Goal: Information Seeking & Learning: Find specific fact

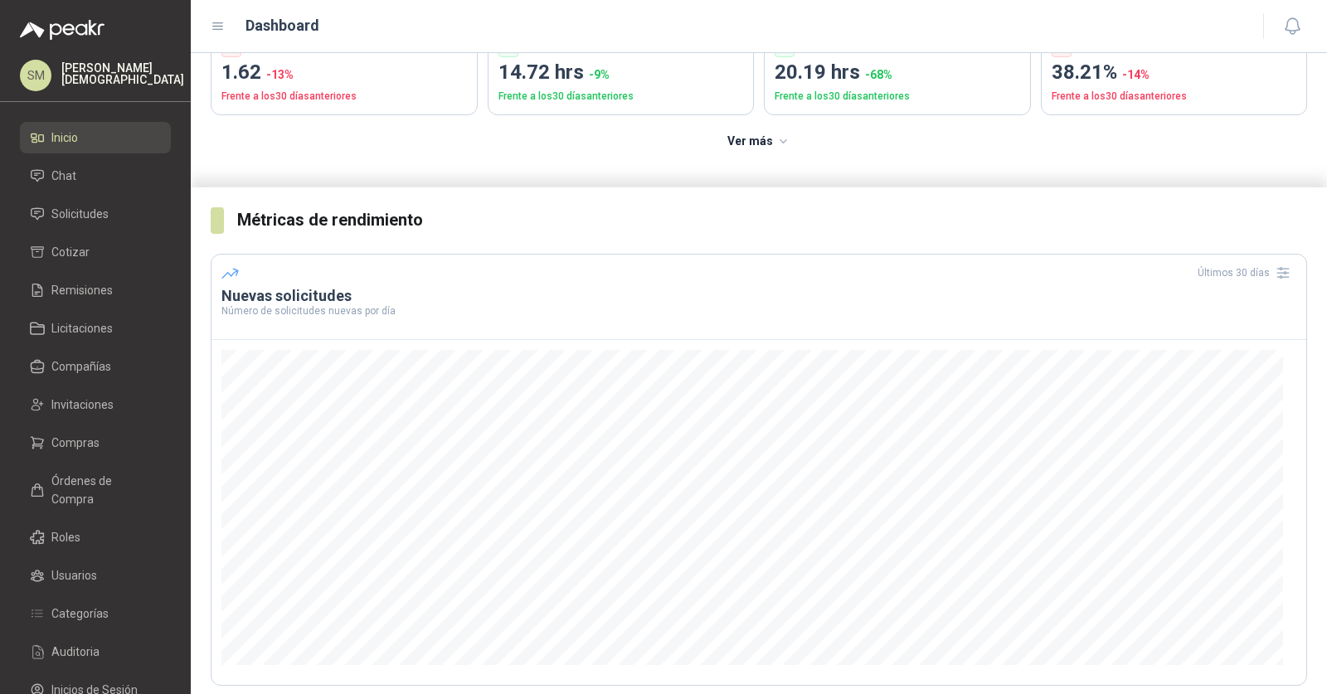
scroll to position [263, 0]
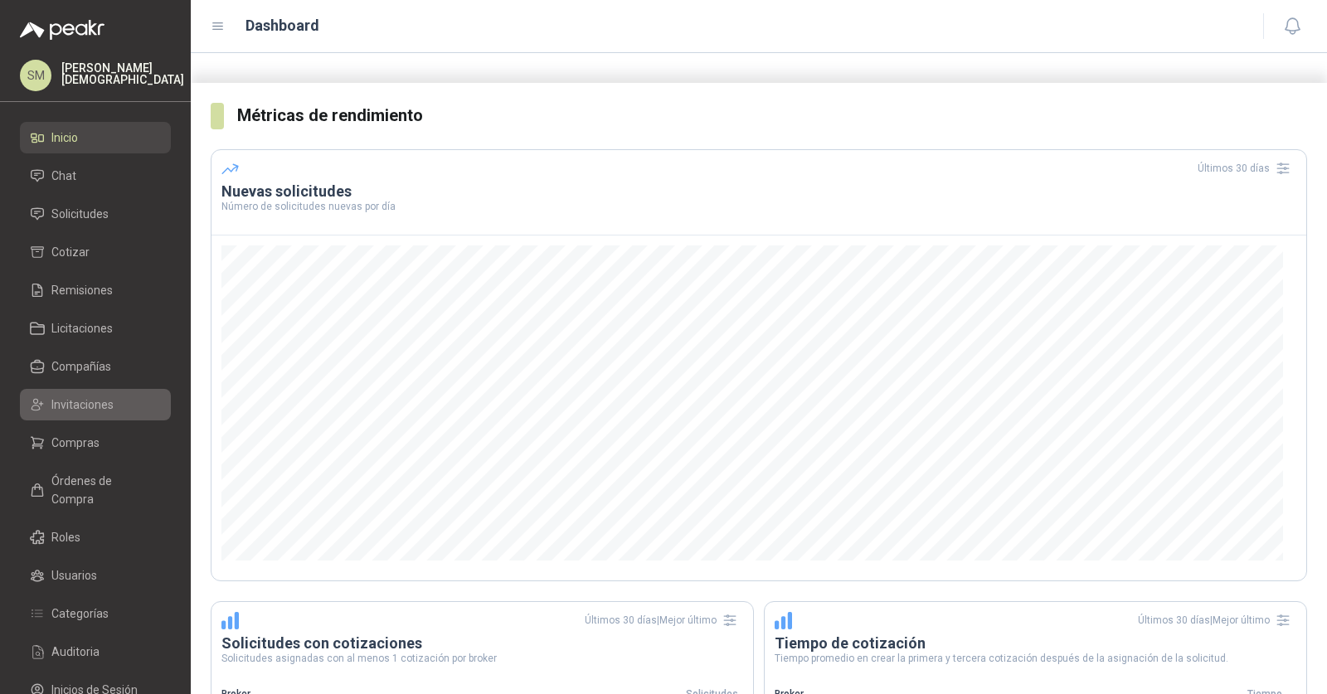
click at [91, 416] on link "Invitaciones" at bounding box center [95, 405] width 151 height 32
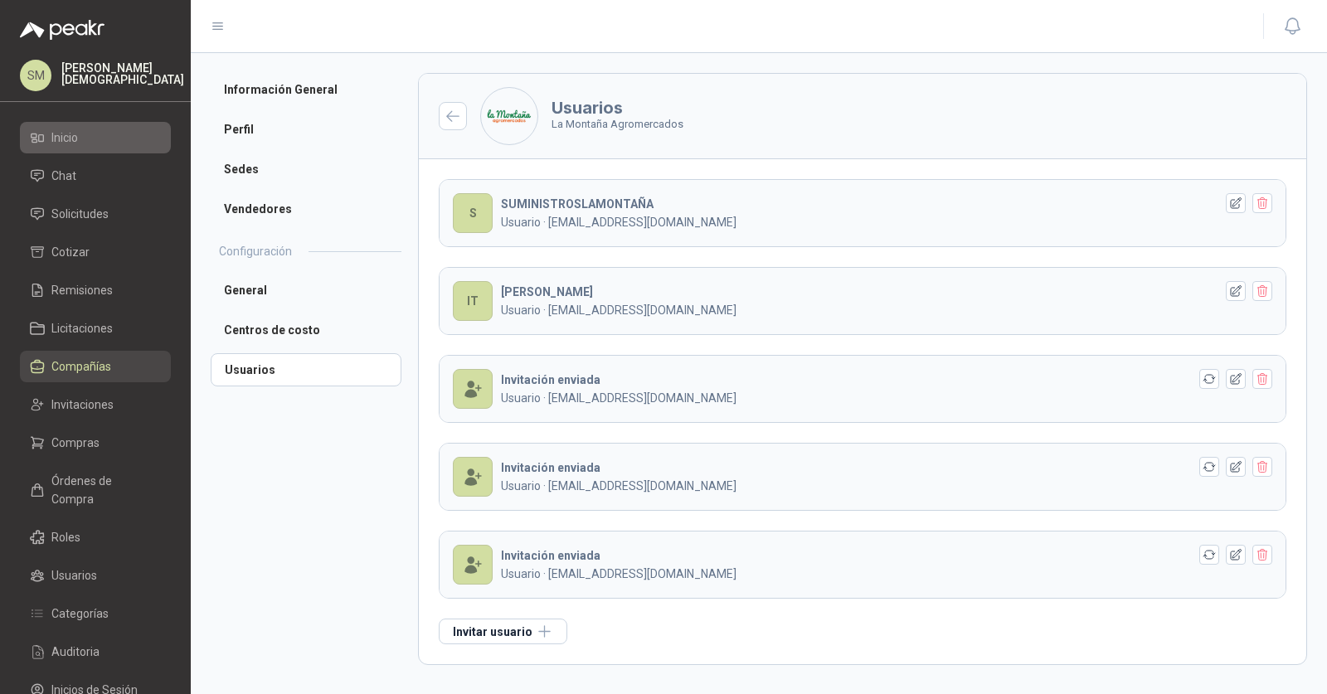
click at [91, 139] on li "Inicio" at bounding box center [95, 138] width 131 height 18
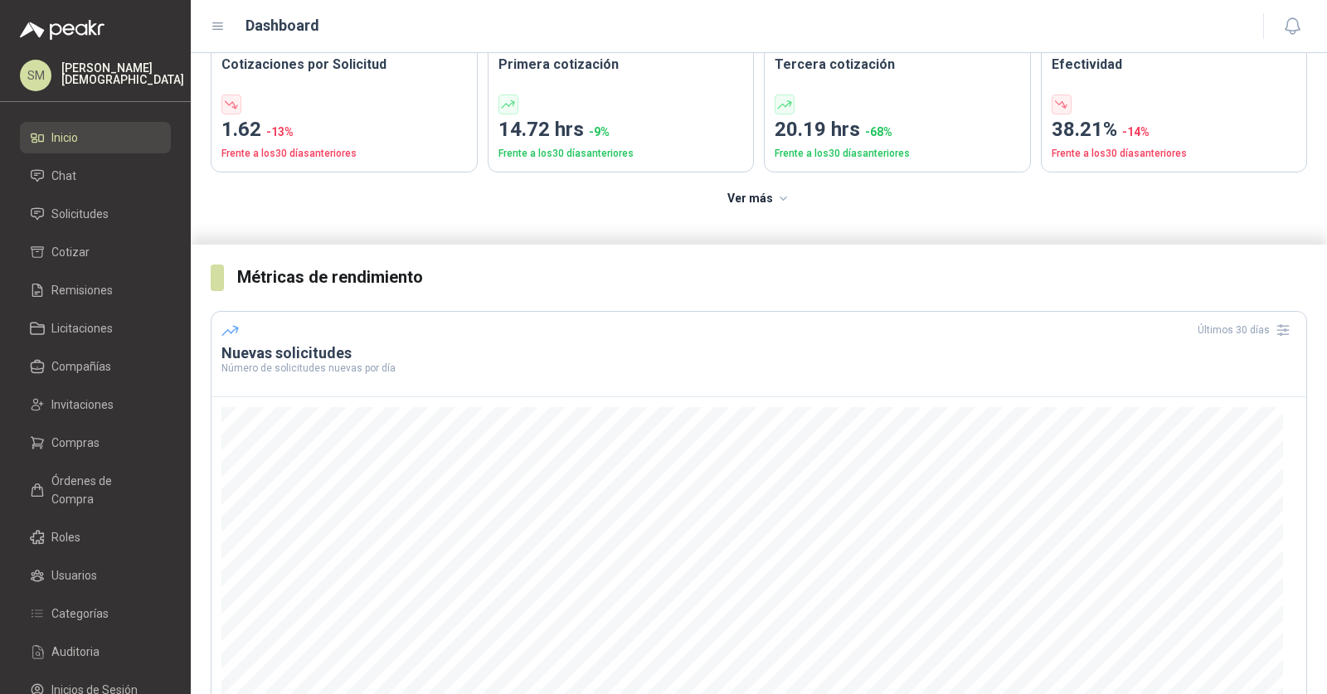
scroll to position [212, 0]
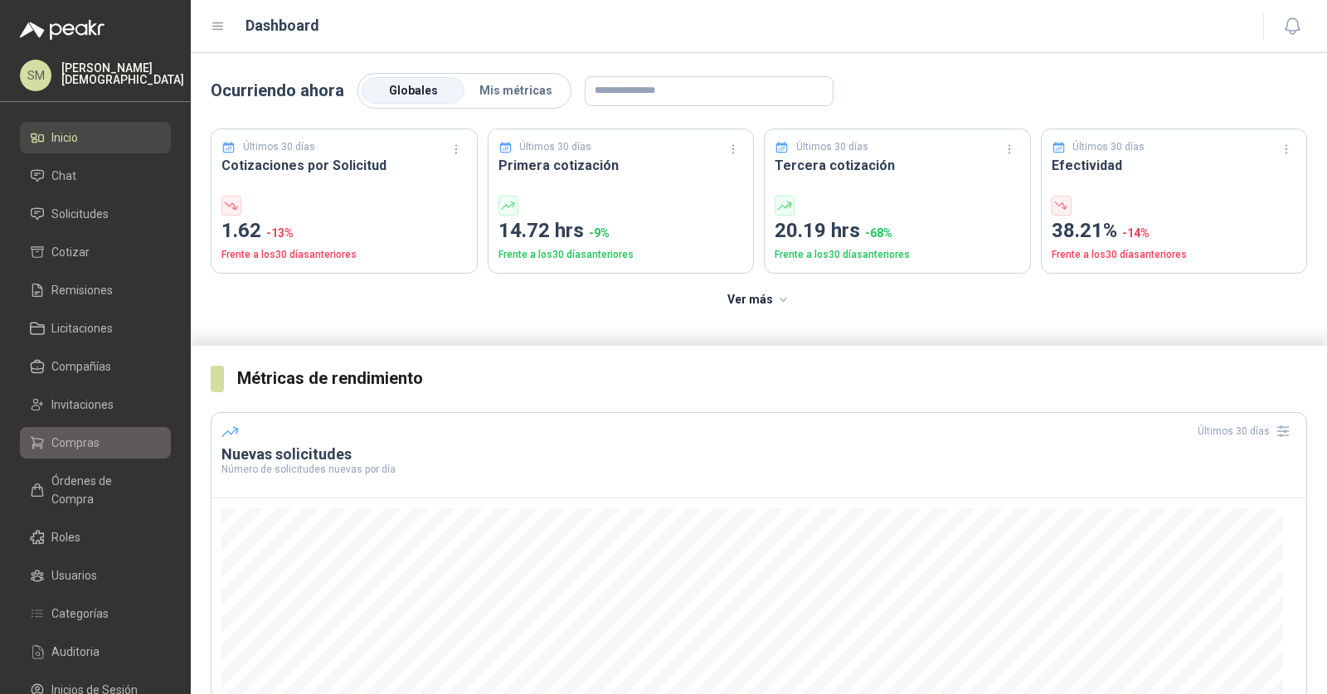
click at [96, 430] on link "Compras" at bounding box center [95, 443] width 151 height 32
click at [83, 221] on span "Solicitudes" at bounding box center [79, 214] width 57 height 18
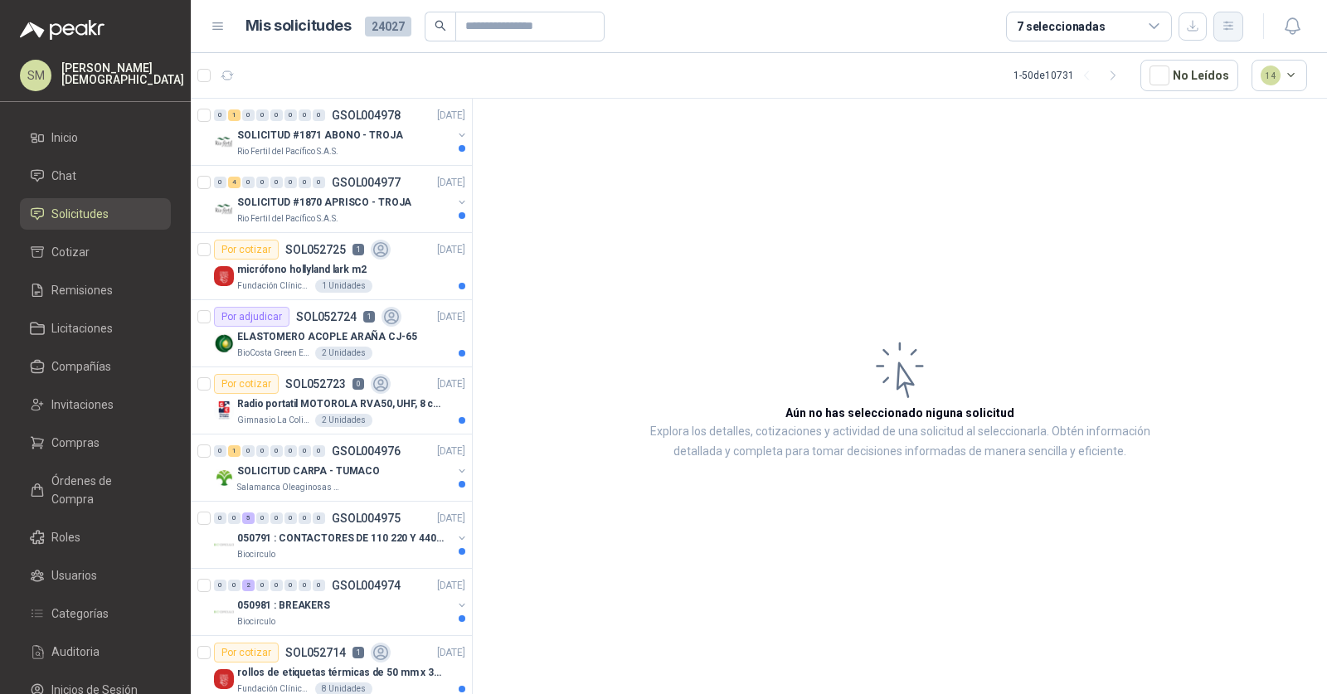
click at [1234, 24] on icon "button" at bounding box center [1229, 26] width 14 height 14
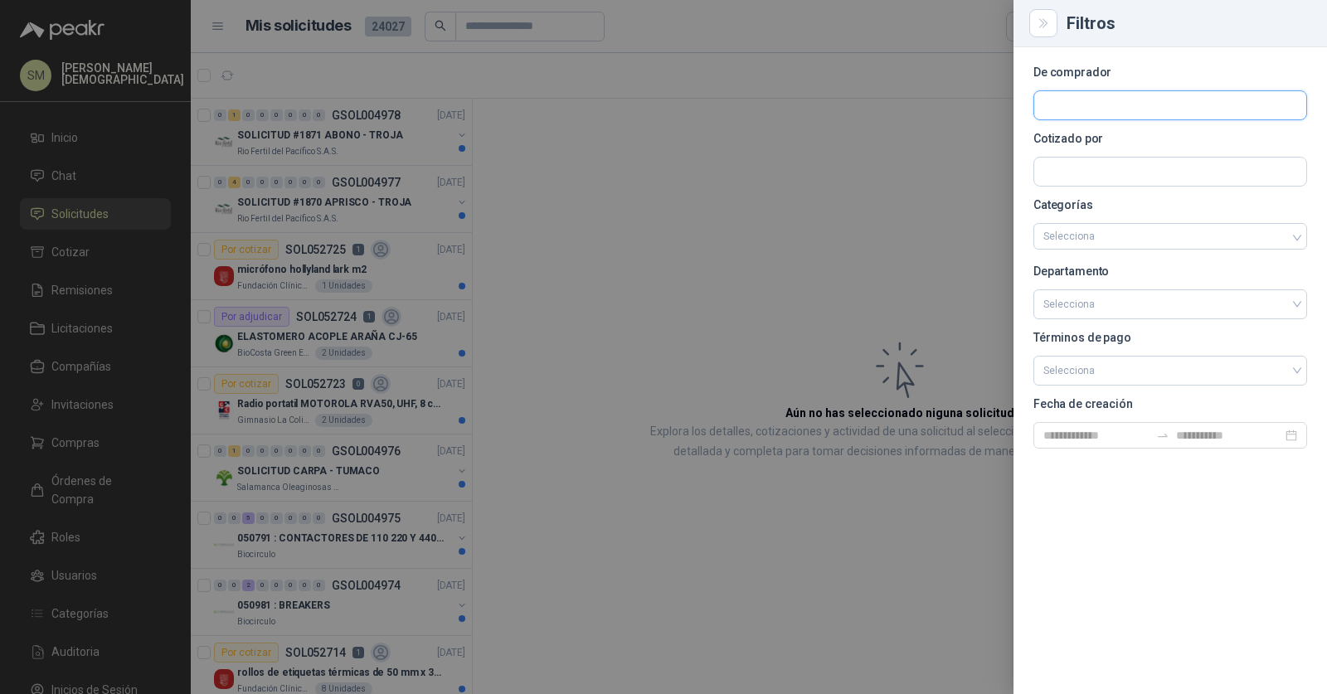
click at [1145, 112] on input "text" at bounding box center [1170, 105] width 272 height 28
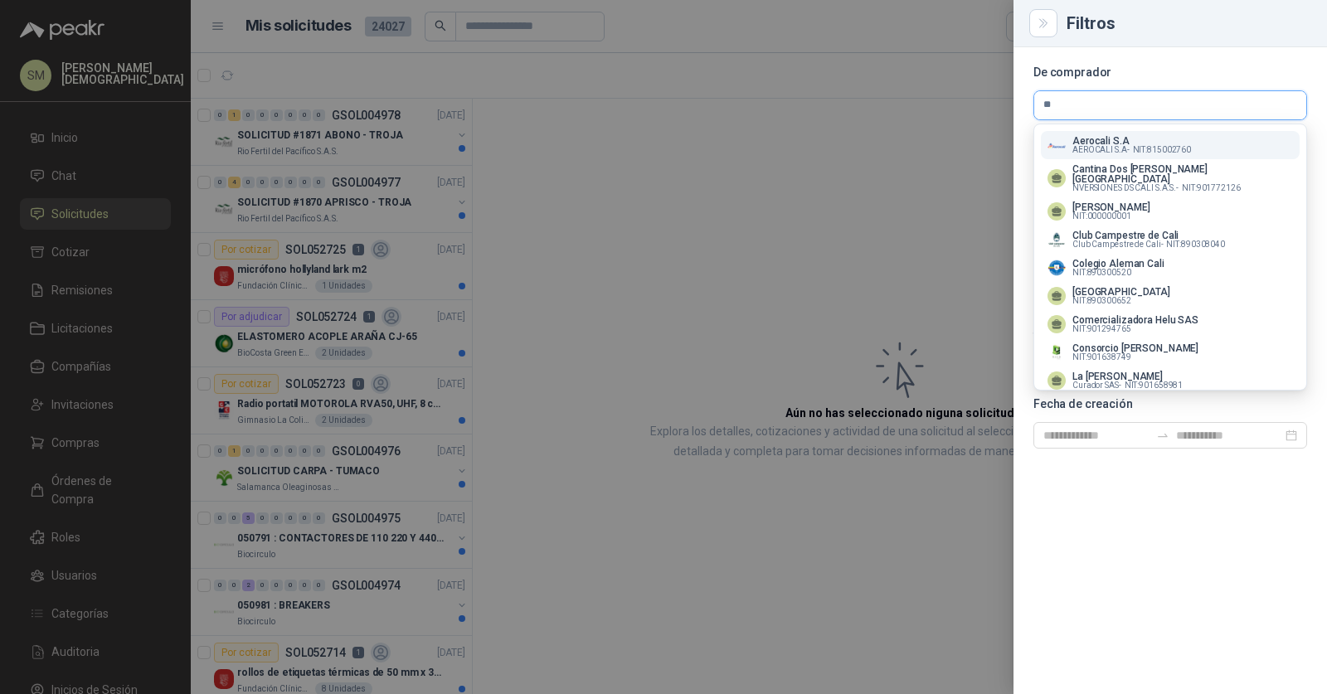
type input "*"
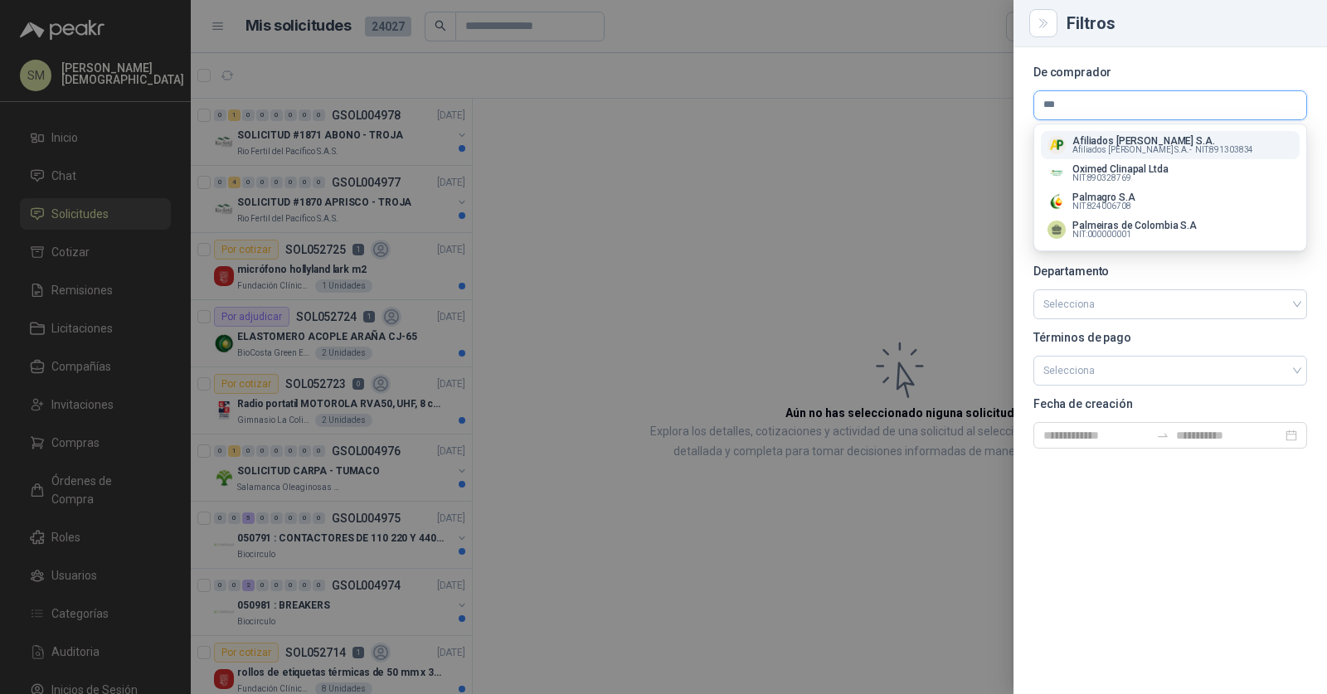
type input "***"
click at [1195, 149] on span "NIT : 891303834" at bounding box center [1224, 150] width 59 height 8
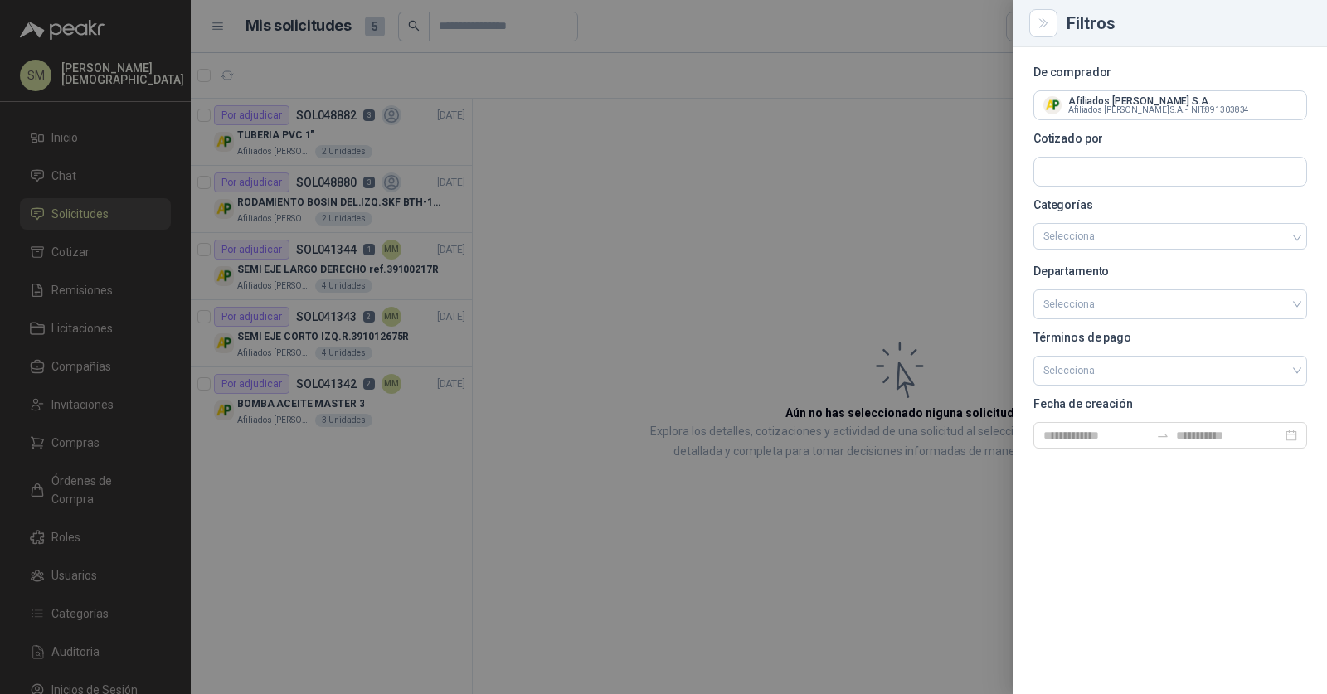
click at [642, 202] on div at bounding box center [663, 347] width 1327 height 694
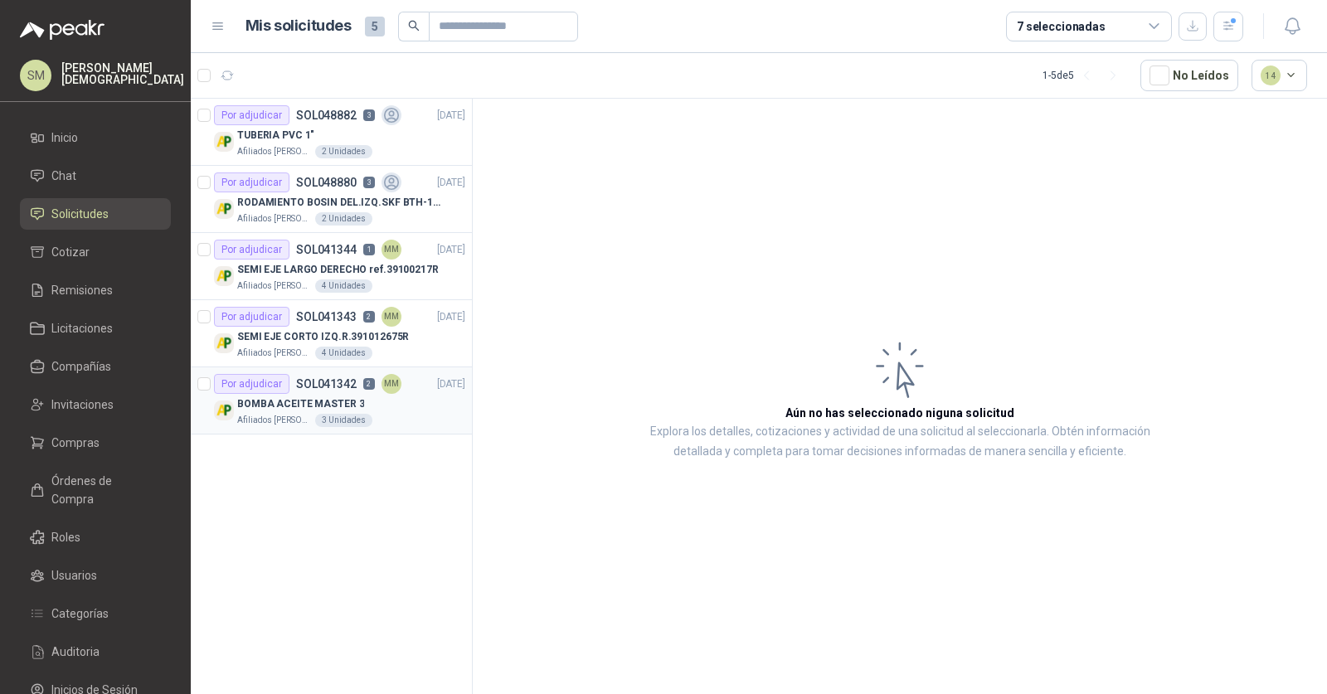
click at [435, 398] on div "BOMBA ACEITE MASTER 3" at bounding box center [351, 404] width 228 height 20
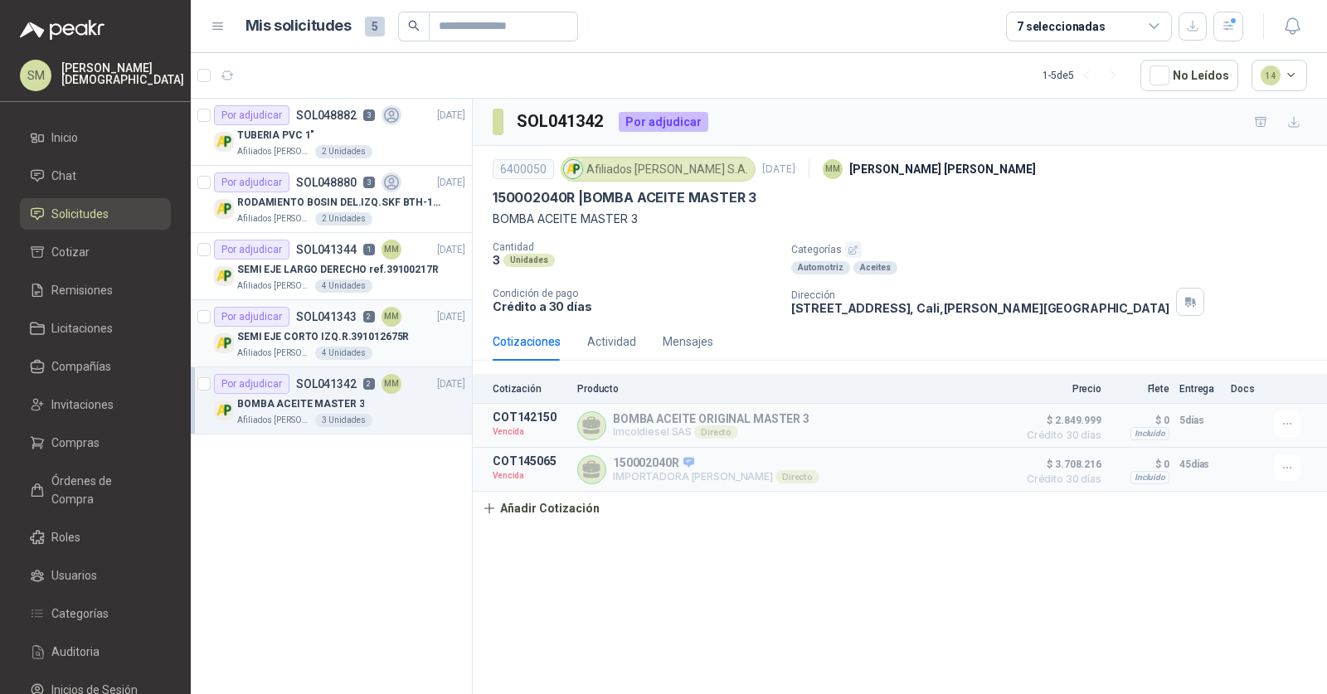
click at [401, 350] on div "Afiliados Palmira S.A. 4 Unidades" at bounding box center [351, 353] width 228 height 13
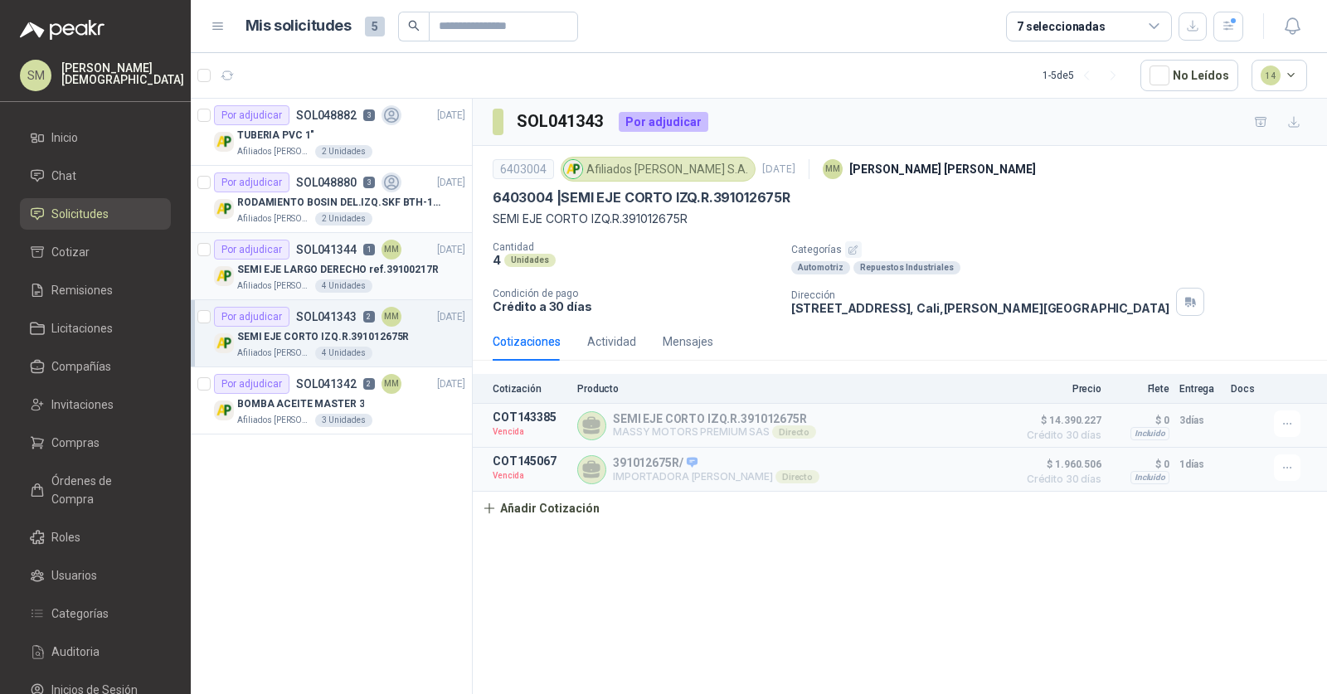
click at [420, 263] on p "SEMI EJE LARGO DERECHO ref.39100217R" at bounding box center [338, 270] width 202 height 16
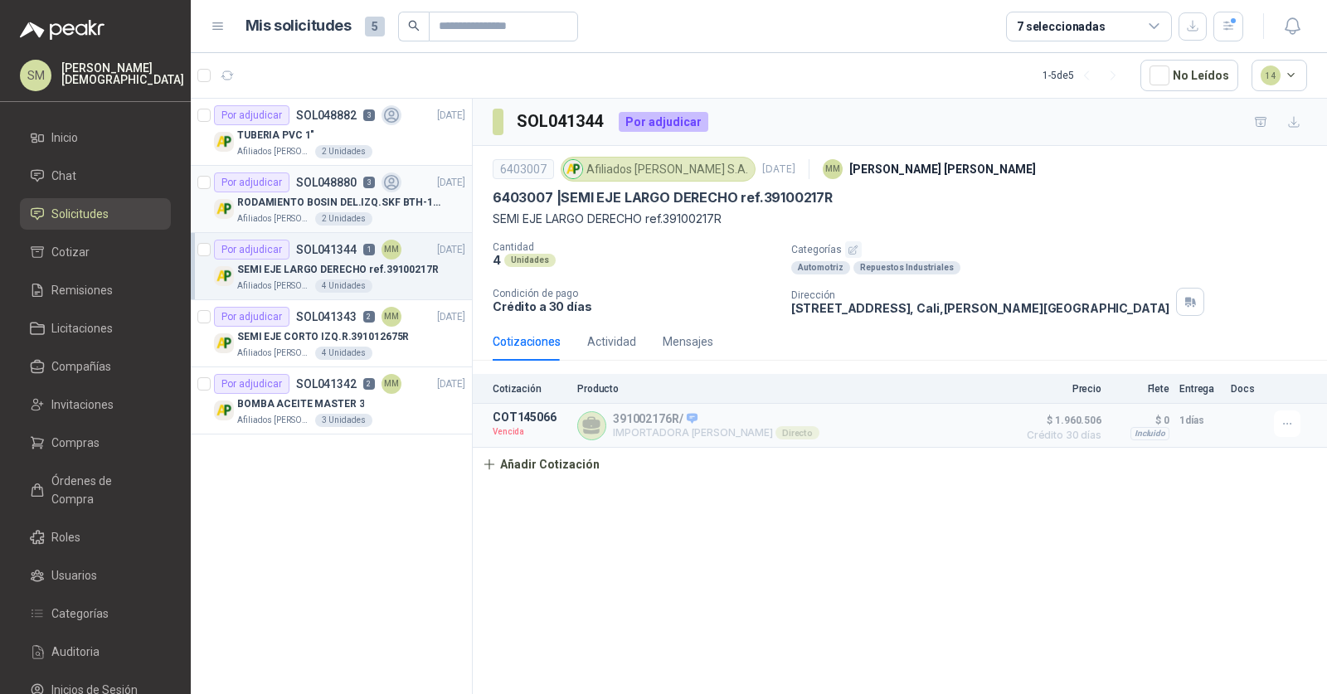
click at [410, 203] on p "RODAMIENTO BOSIN DEL.IZQ.SKF BTH-1215C/402103708R" at bounding box center [340, 203] width 207 height 16
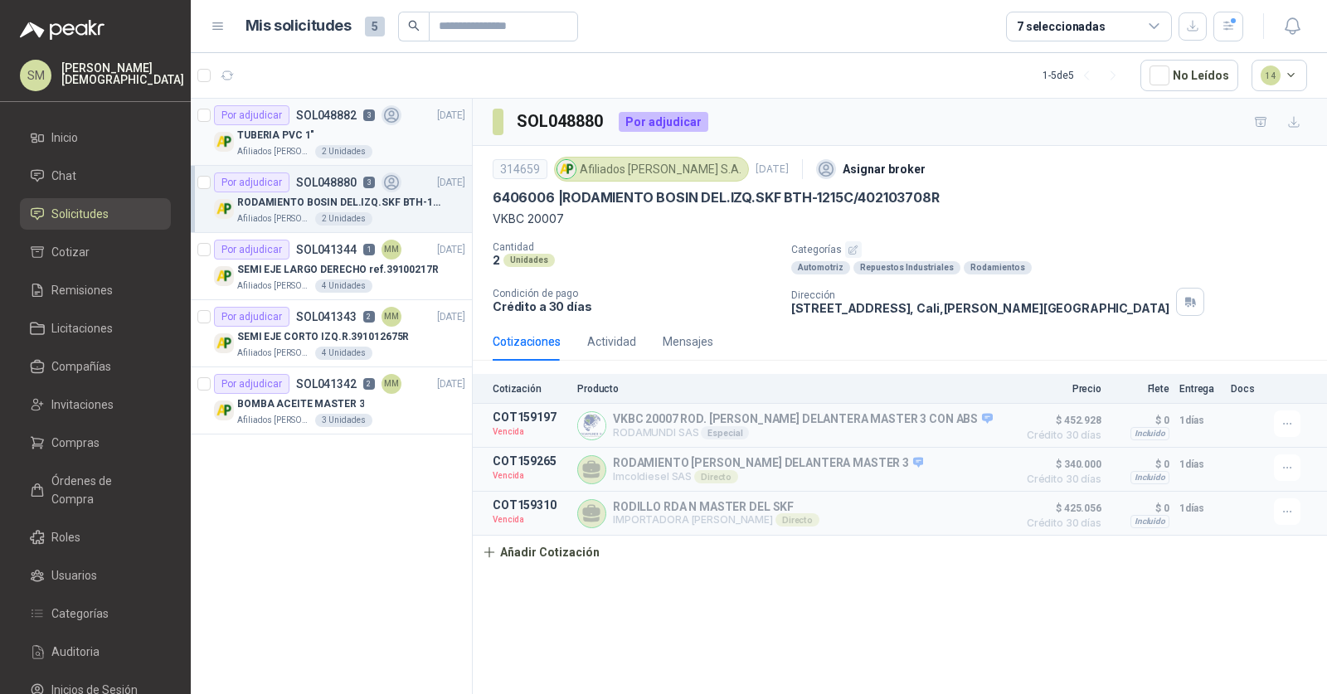
click at [396, 128] on div "TUBERIA PVC 1"" at bounding box center [351, 135] width 228 height 20
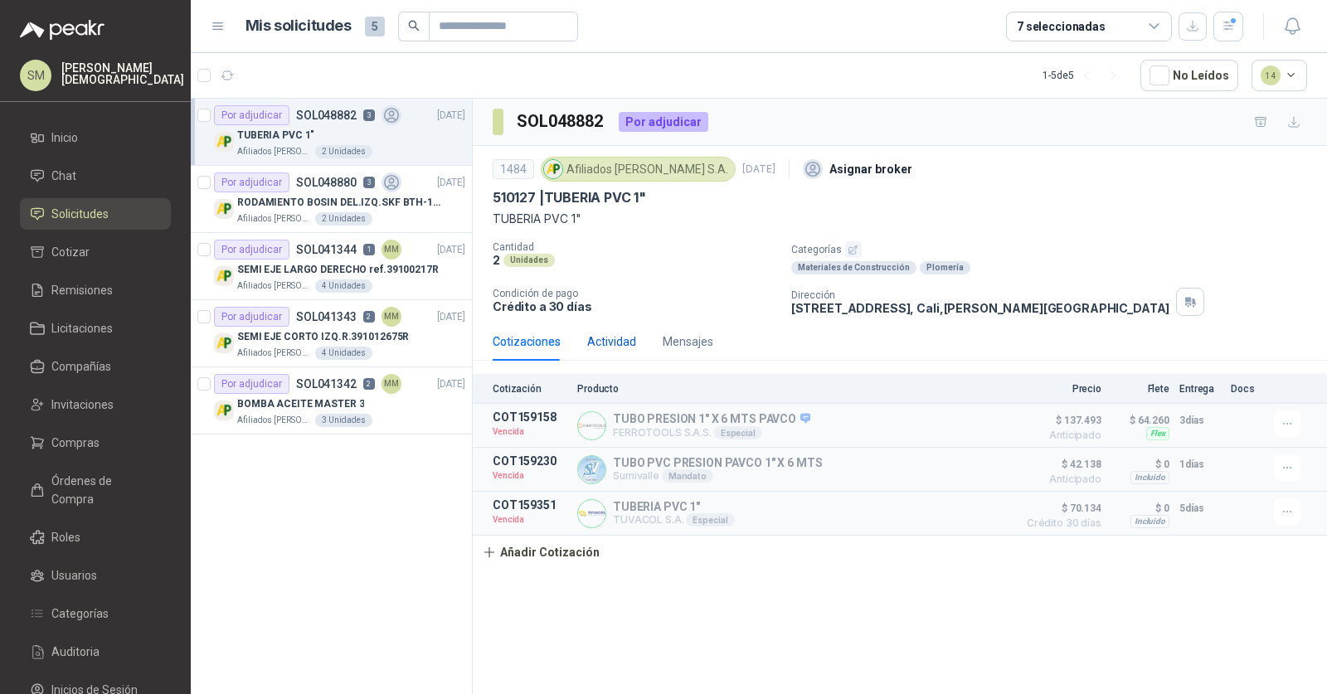
click at [615, 344] on div "Actividad" at bounding box center [611, 342] width 49 height 18
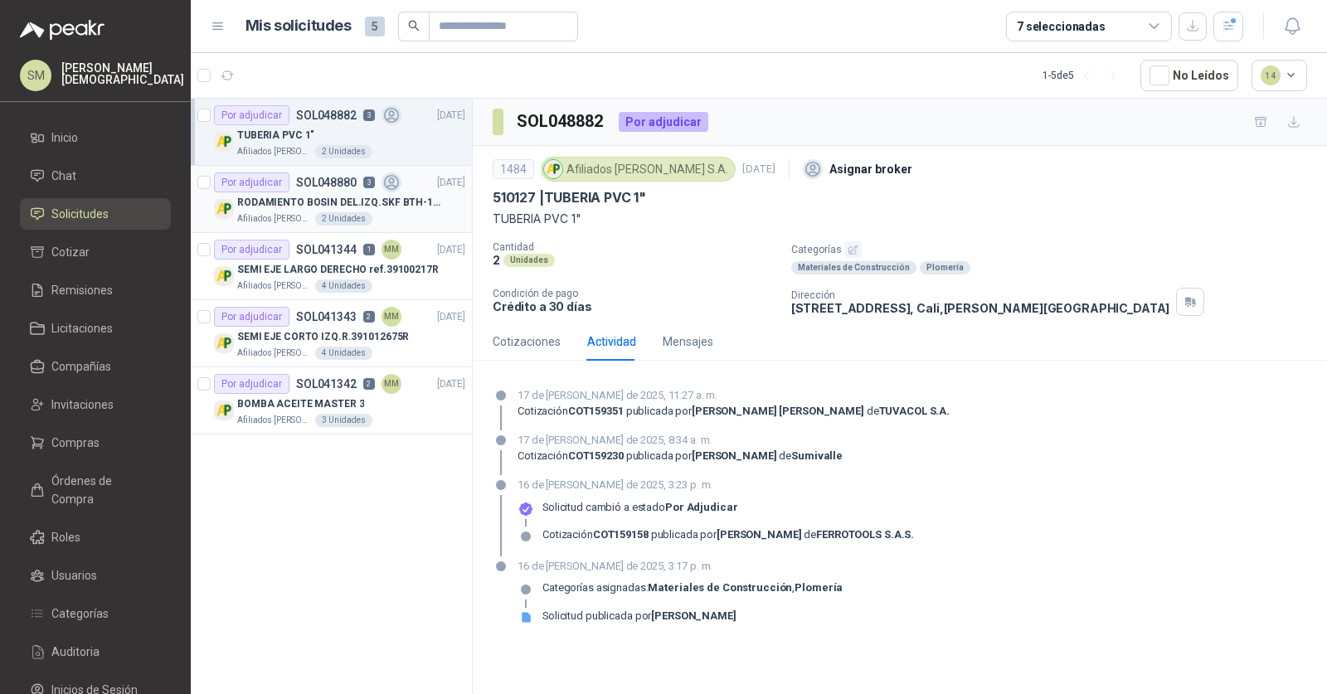
click at [427, 219] on div "Afiliados Palmira S.A. 2 Unidades" at bounding box center [351, 218] width 228 height 13
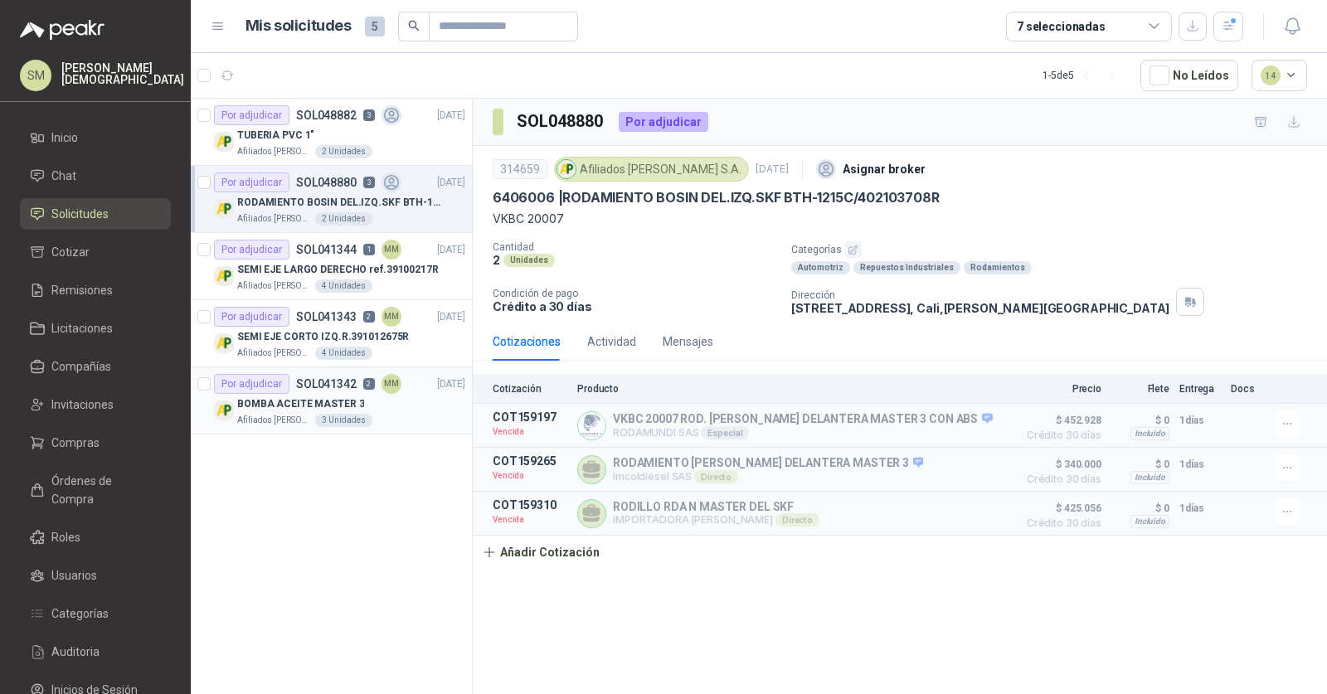
click at [323, 433] on article "Por adjudicar SOL041342 2 MM 07/05/25 BOMBA ACEITE MASTER 3 Afiliados Palmira S…" at bounding box center [331, 400] width 281 height 67
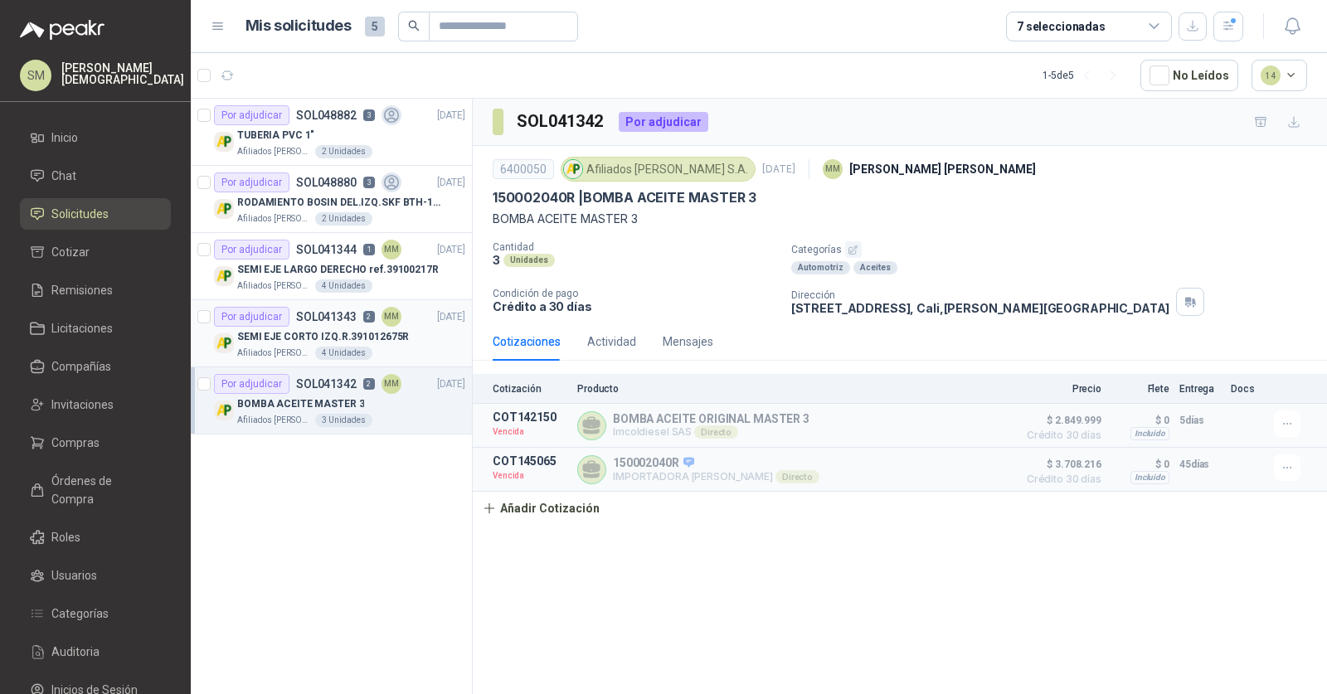
click at [305, 339] on p "SEMI EJE CORTO IZQ.R.391012675R" at bounding box center [323, 337] width 172 height 16
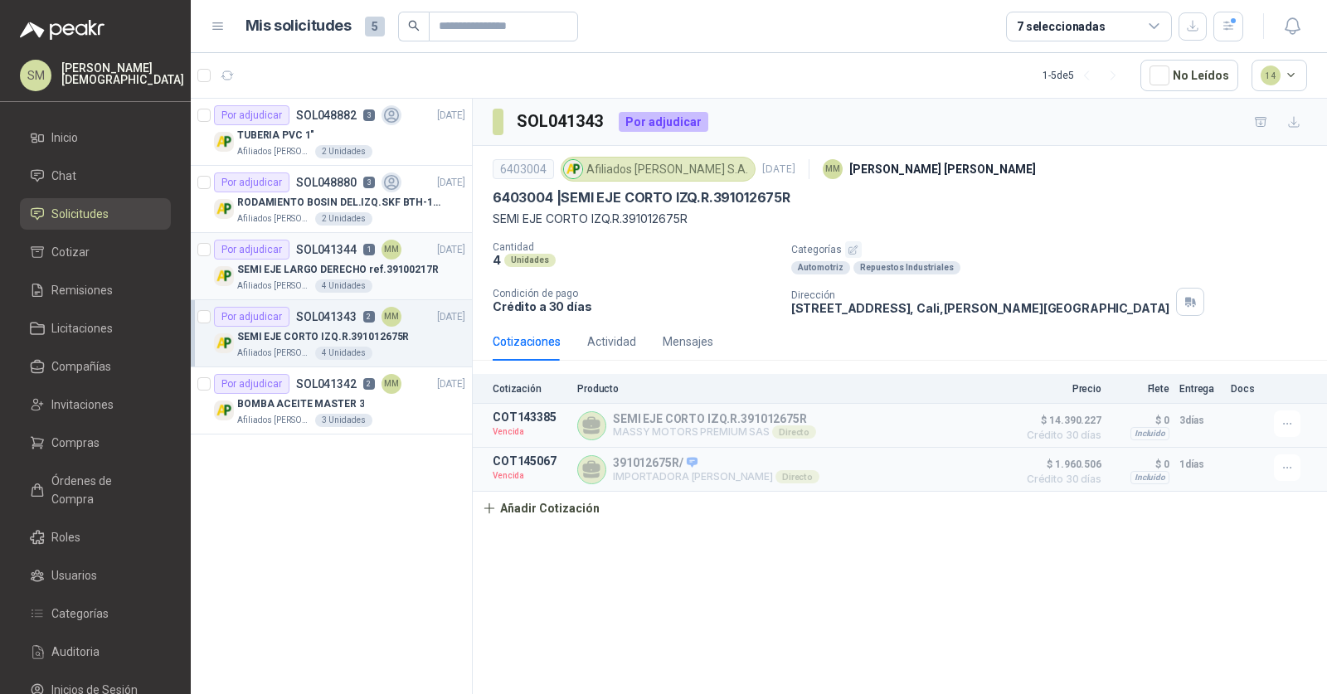
click at [315, 278] on div "SEMI EJE LARGO DERECHO ref.39100217R" at bounding box center [351, 270] width 228 height 20
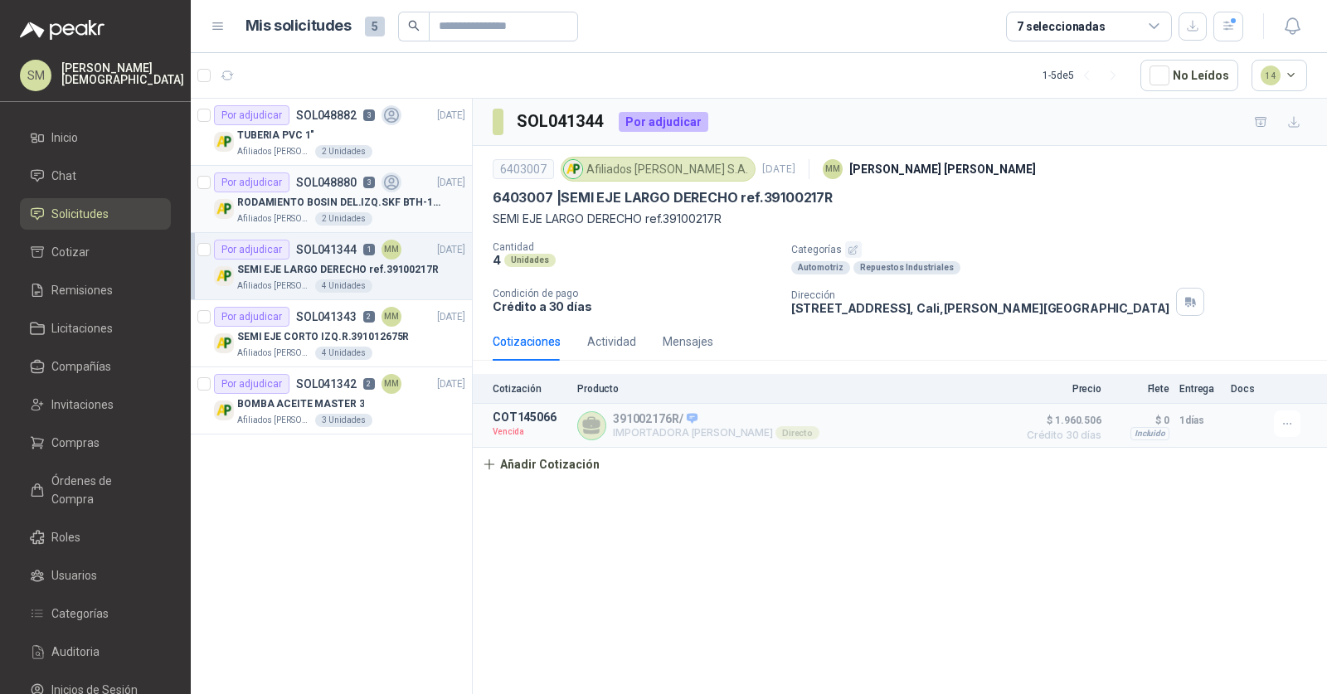
click at [317, 202] on p "RODAMIENTO BOSIN DEL.IZQ.SKF BTH-1215C/402103708R" at bounding box center [340, 203] width 207 height 16
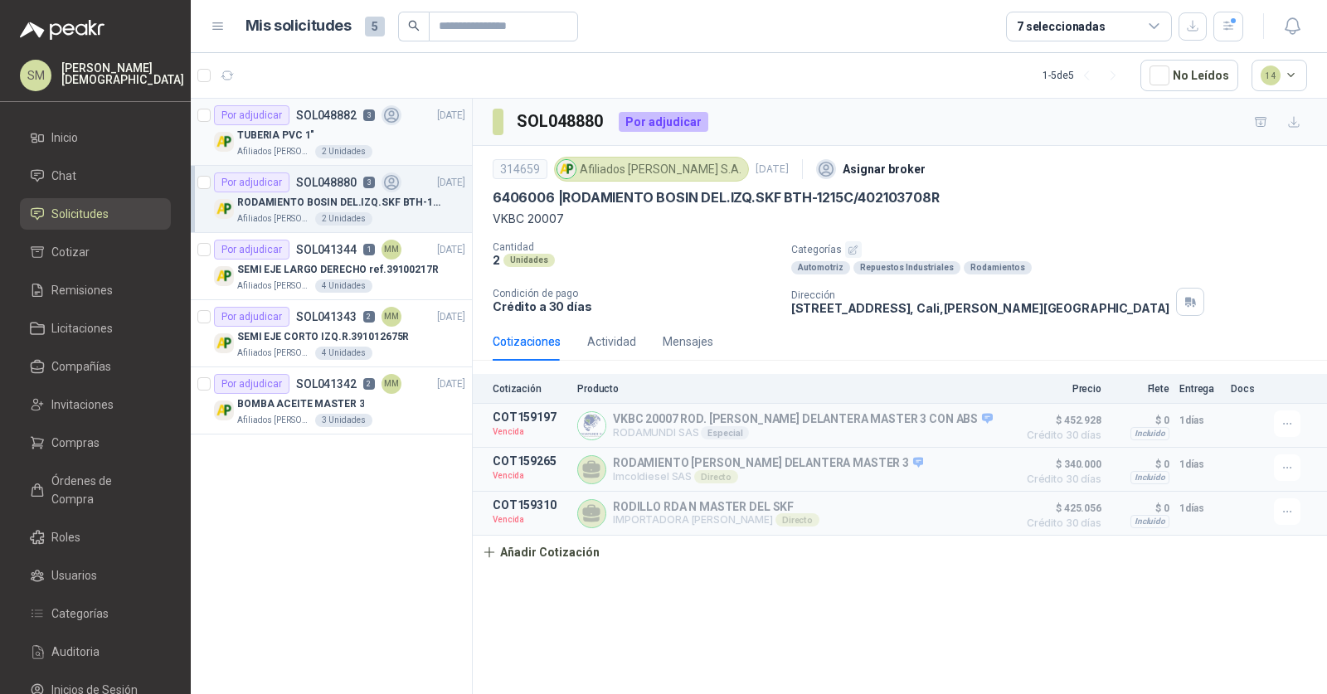
click at [294, 142] on p "TUBERIA PVC 1"" at bounding box center [275, 136] width 77 height 16
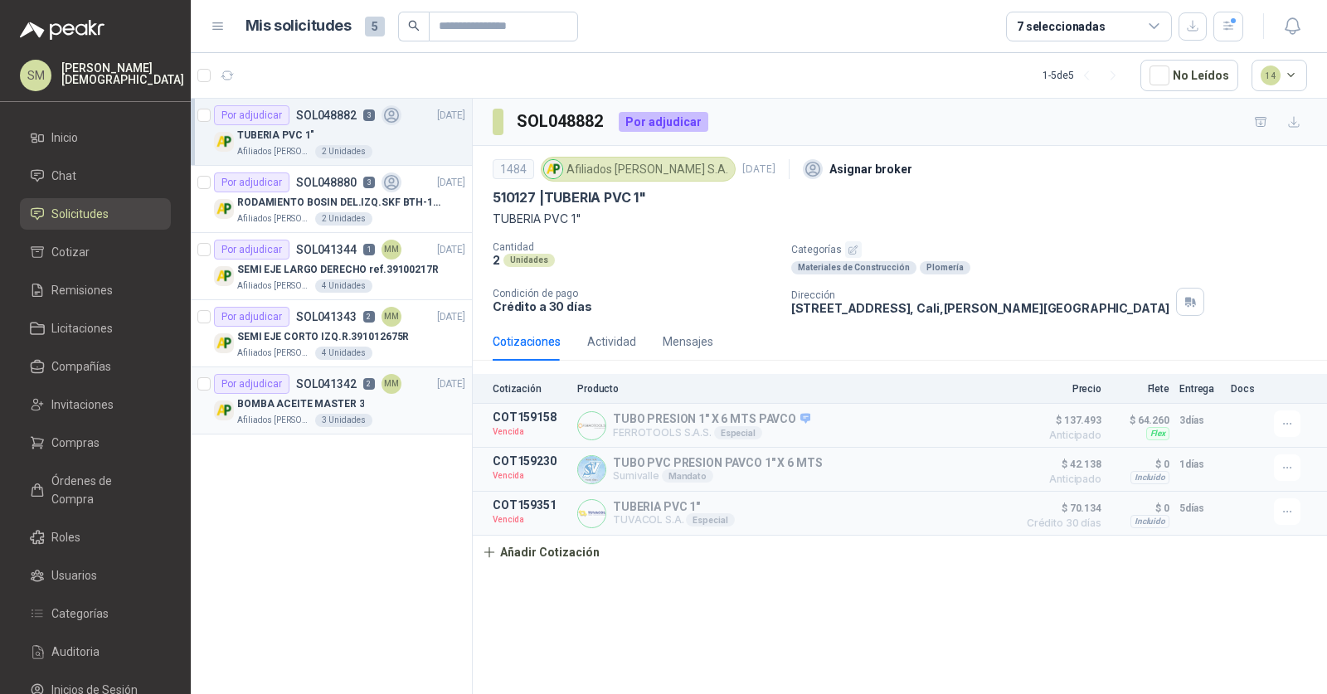
click at [367, 401] on div "BOMBA ACEITE MASTER 3" at bounding box center [351, 404] width 228 height 20
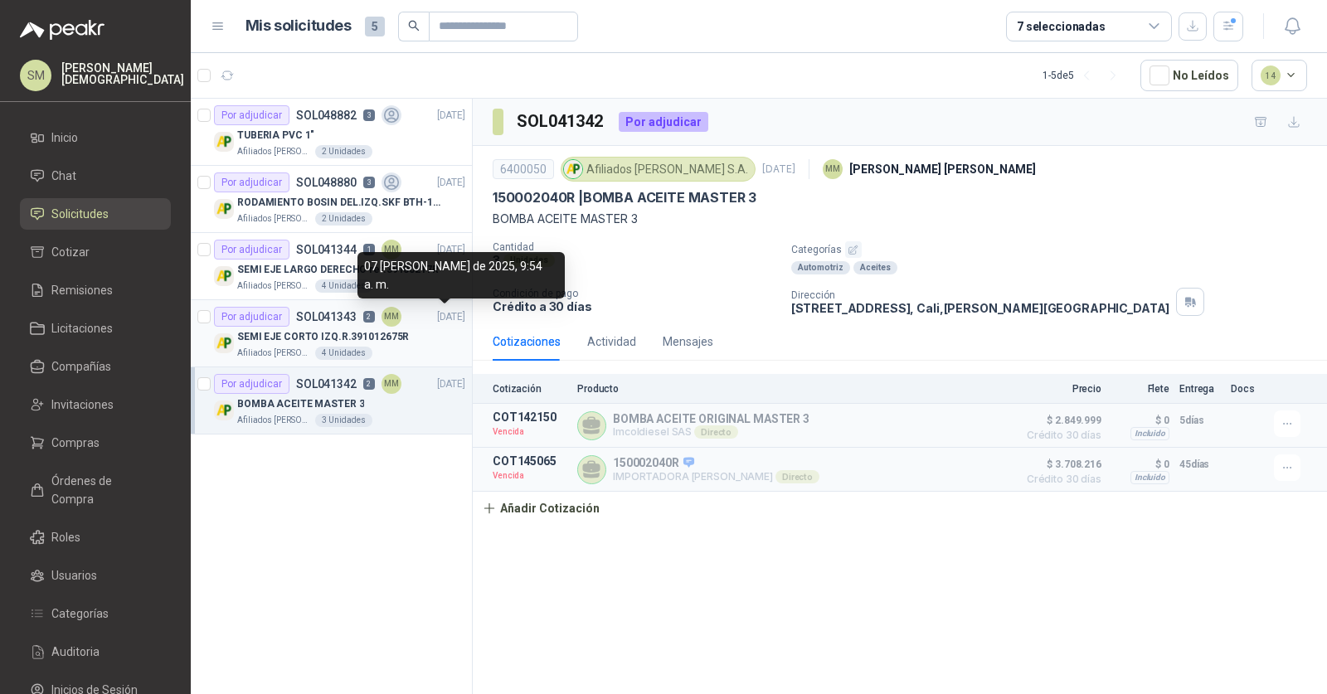
click at [421, 325] on div "Por adjudicar SOL041343 2 MM 07/05/25" at bounding box center [339, 317] width 251 height 20
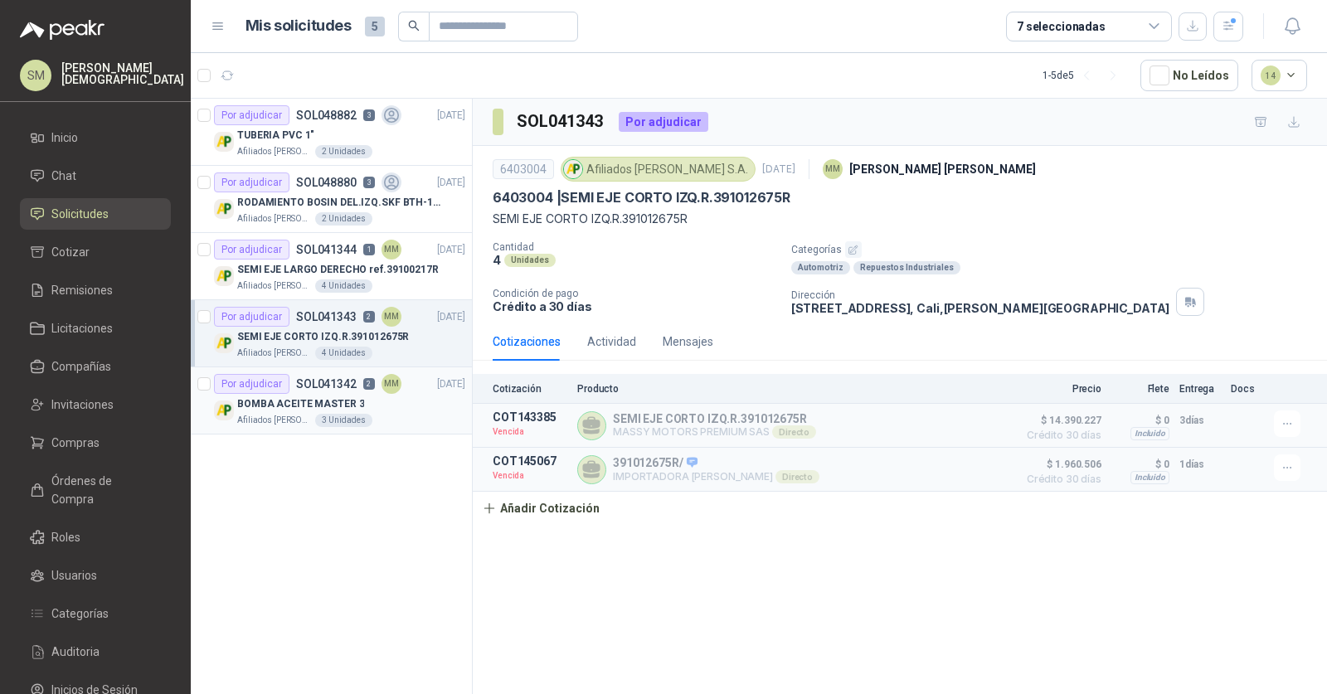
click at [377, 404] on div "BOMBA ACEITE MASTER 3" at bounding box center [351, 404] width 228 height 20
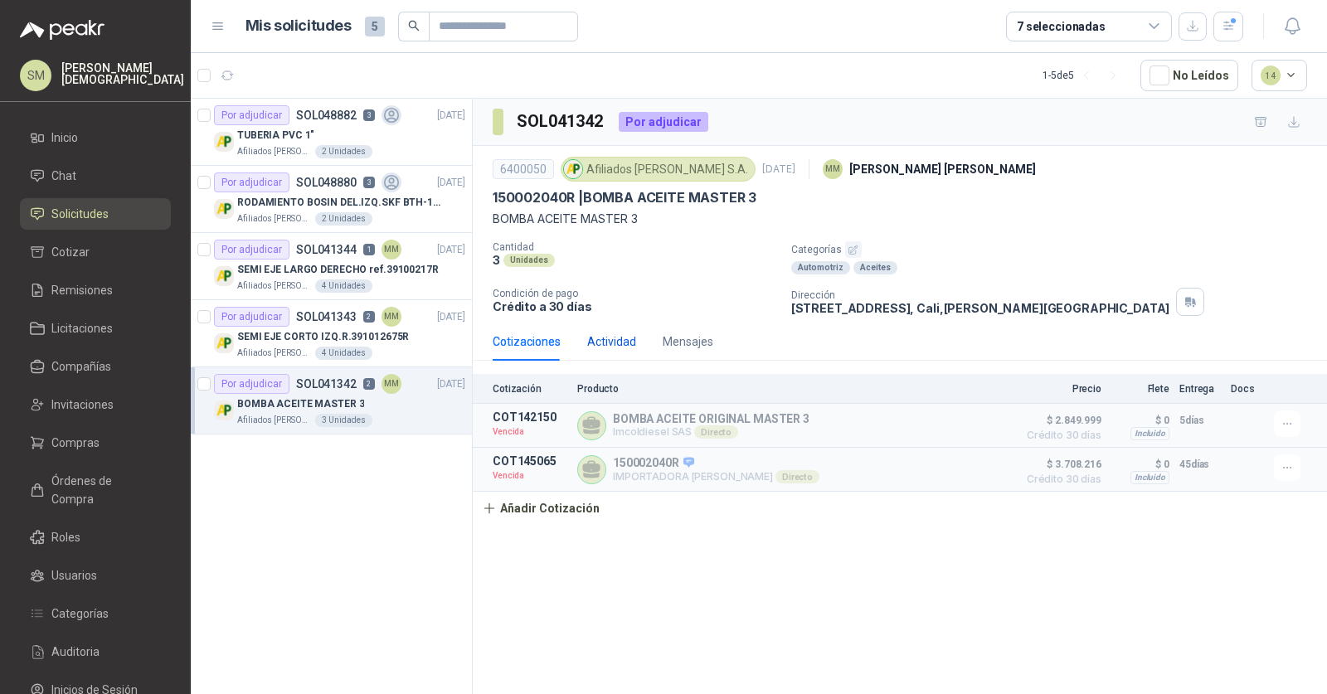
click at [620, 348] on div "Actividad" at bounding box center [611, 342] width 49 height 18
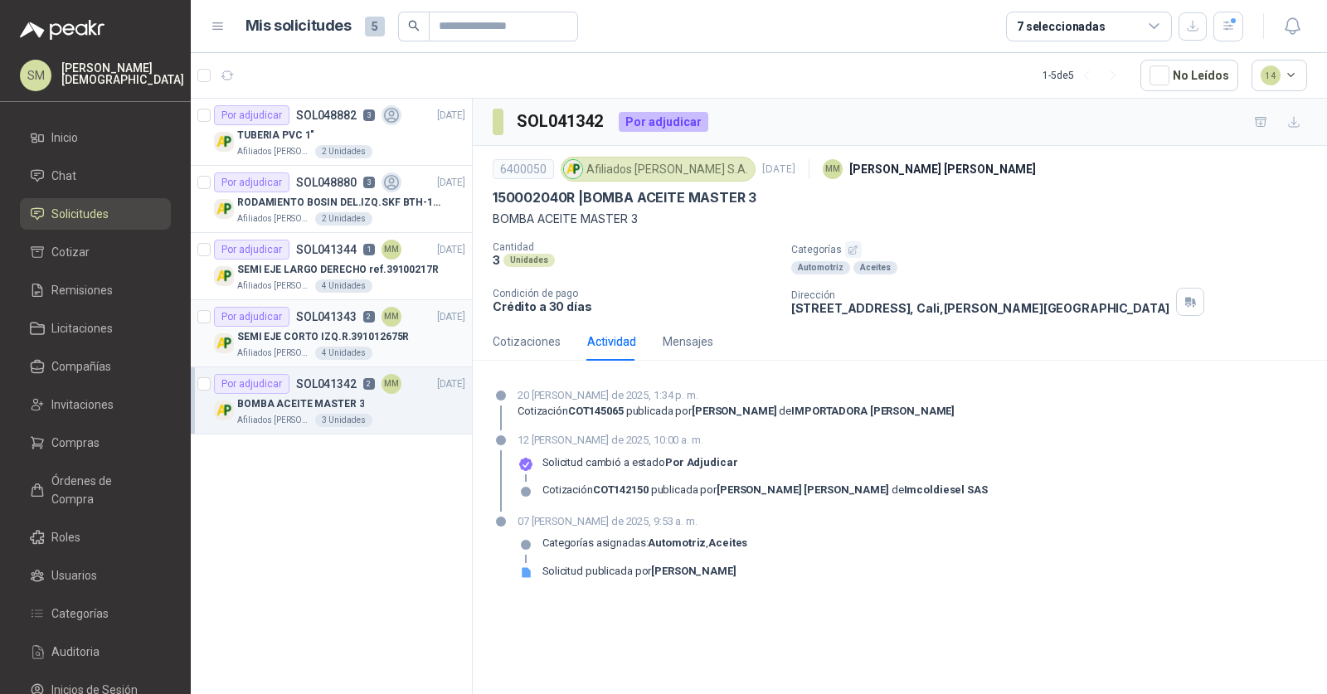
click at [299, 335] on p "SEMI EJE CORTO IZQ.R.391012675R" at bounding box center [323, 337] width 172 height 16
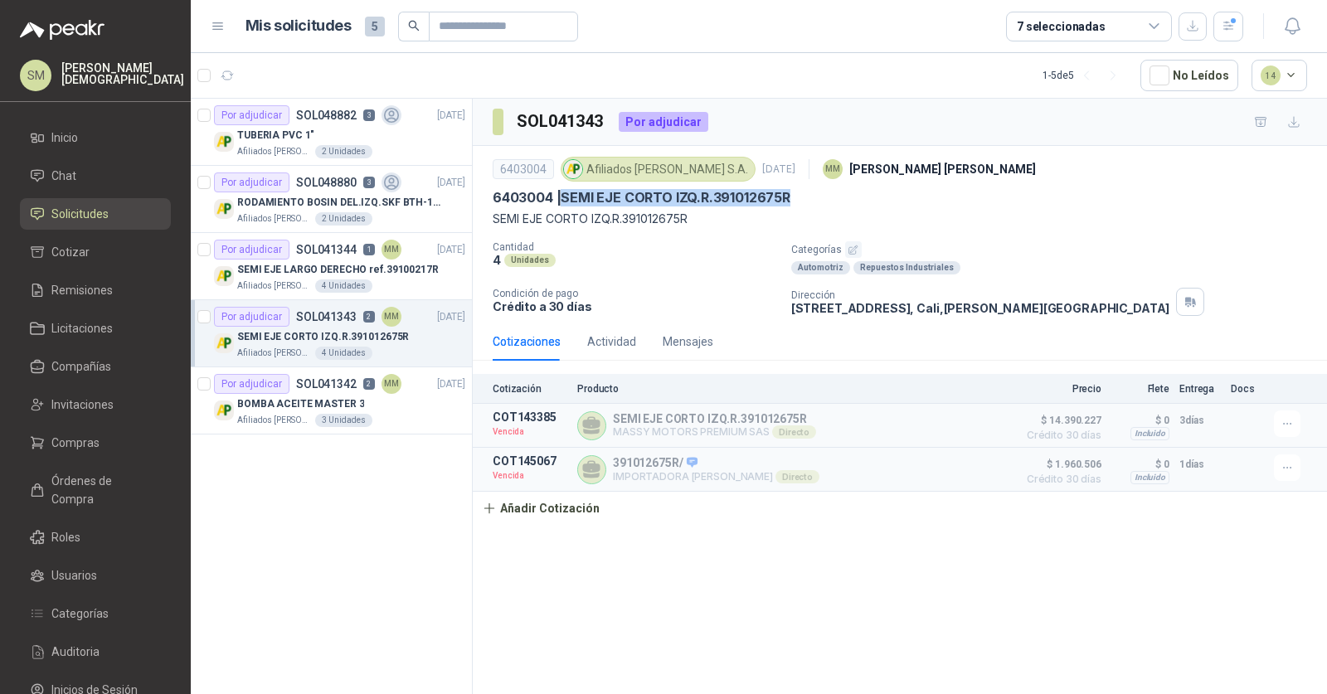
drag, startPoint x: 809, startPoint y: 193, endPoint x: 567, endPoint y: 199, distance: 242.2
click at [567, 199] on div "6403004 | SEMI EJE CORTO IZQ.R.391012675R" at bounding box center [900, 197] width 814 height 17
copy p "SEMI EJE CORTO IZQ.R.391012675R"
click at [608, 352] on div "Actividad" at bounding box center [611, 342] width 49 height 38
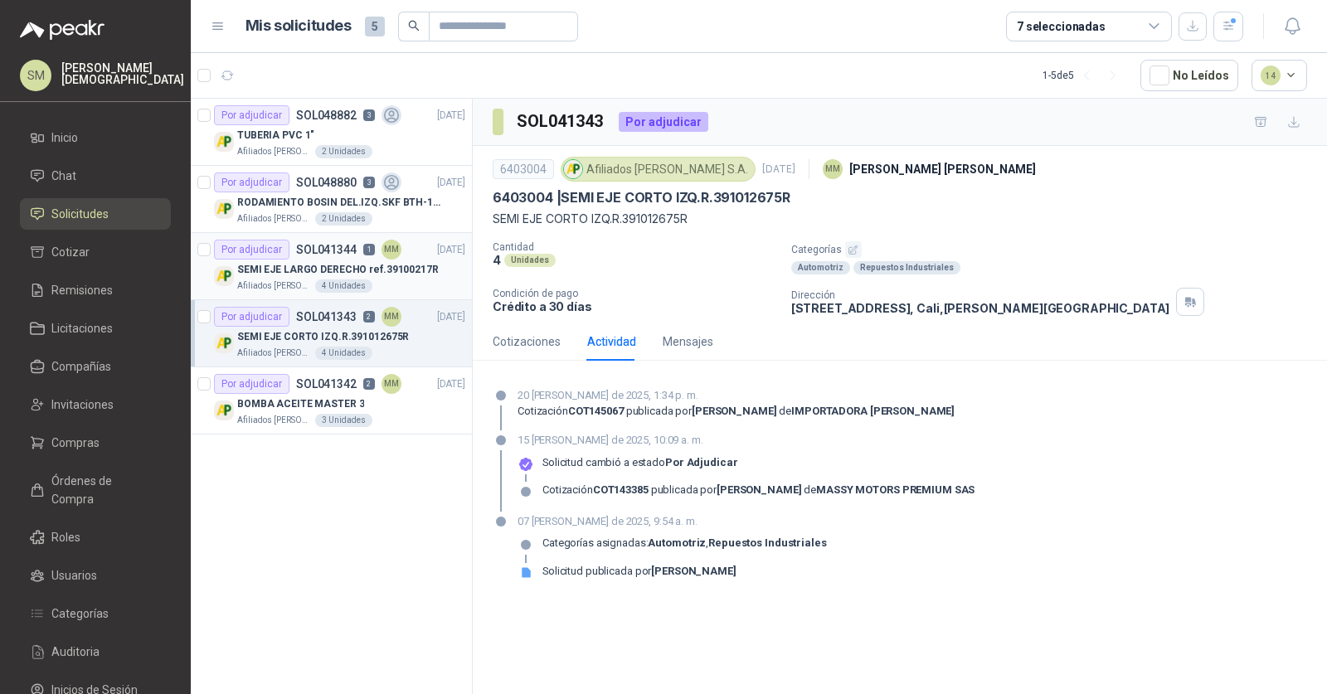
click at [372, 256] on div "Por adjudicar SOL041344 1 MM" at bounding box center [307, 250] width 187 height 20
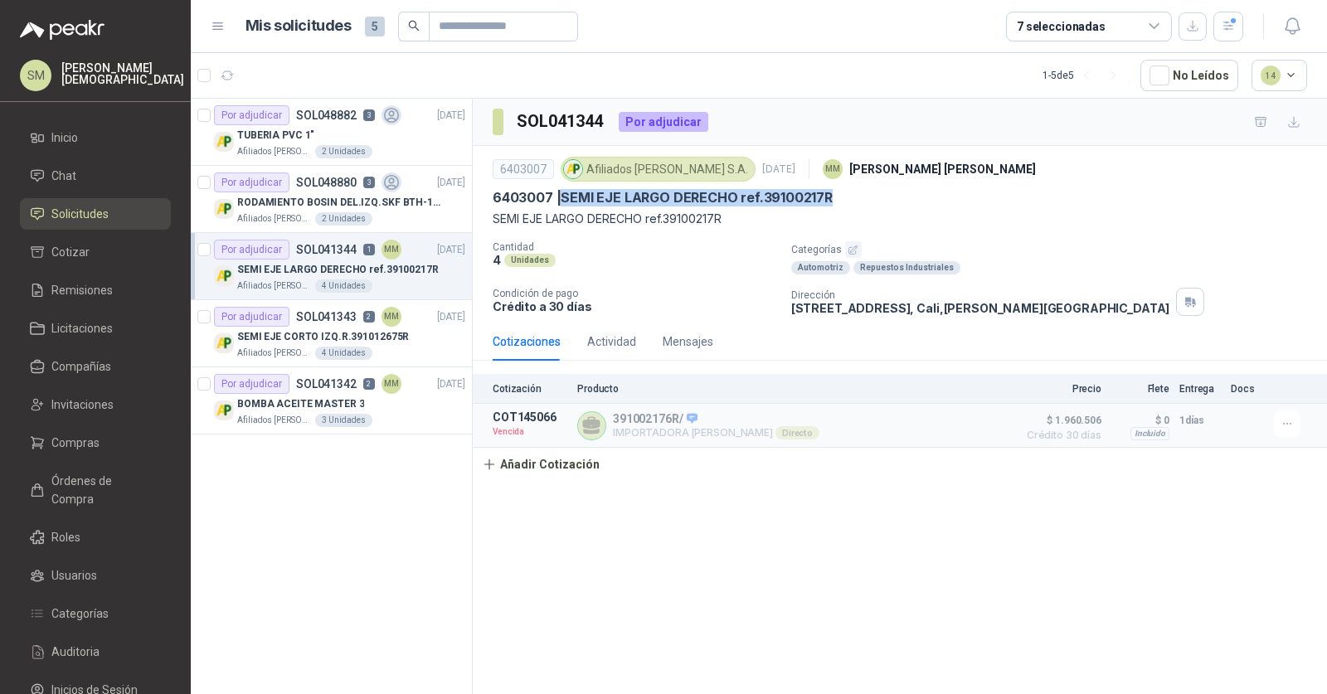
drag, startPoint x: 823, startPoint y: 199, endPoint x: 565, endPoint y: 197, distance: 257.9
click at [565, 197] on div "6403007 | SEMI EJE LARGO DERECHO ref.39100217R" at bounding box center [900, 197] width 814 height 17
copy p "SEMI EJE LARGO DERECHO ref.39100217R"
click at [604, 338] on div "Actividad" at bounding box center [611, 342] width 49 height 18
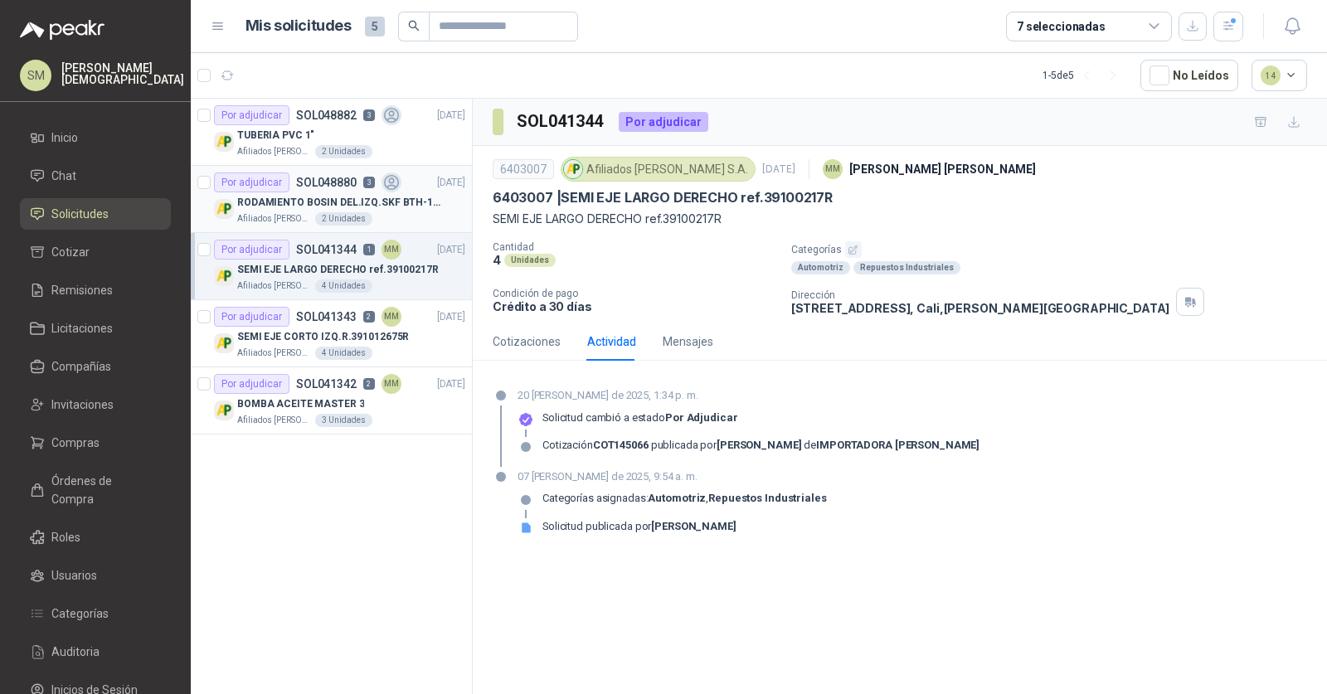
click at [291, 209] on p "RODAMIENTO BOSIN DEL.IZQ.SKF BTH-1215C/402103708R" at bounding box center [340, 203] width 207 height 16
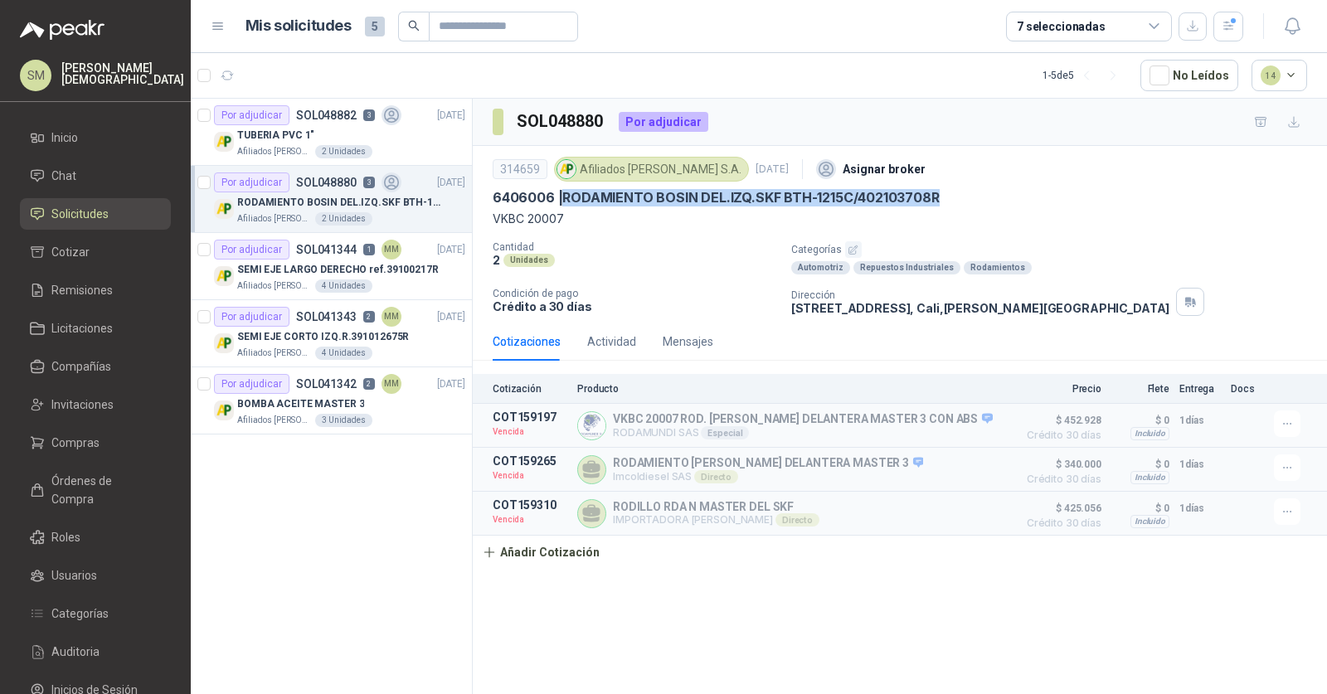
drag, startPoint x: 957, startPoint y: 197, endPoint x: 563, endPoint y: 202, distance: 394.0
click at [563, 202] on div "6406006 | RODAMIENTO BOSIN DEL.IZQ.SKF BTH-1215C/402103708R" at bounding box center [900, 197] width 814 height 17
copy p "RODAMIENTO BOSIN DEL.IZQ.SKF BTH-1215C/402103708R"
click at [605, 348] on div "Actividad" at bounding box center [611, 342] width 49 height 18
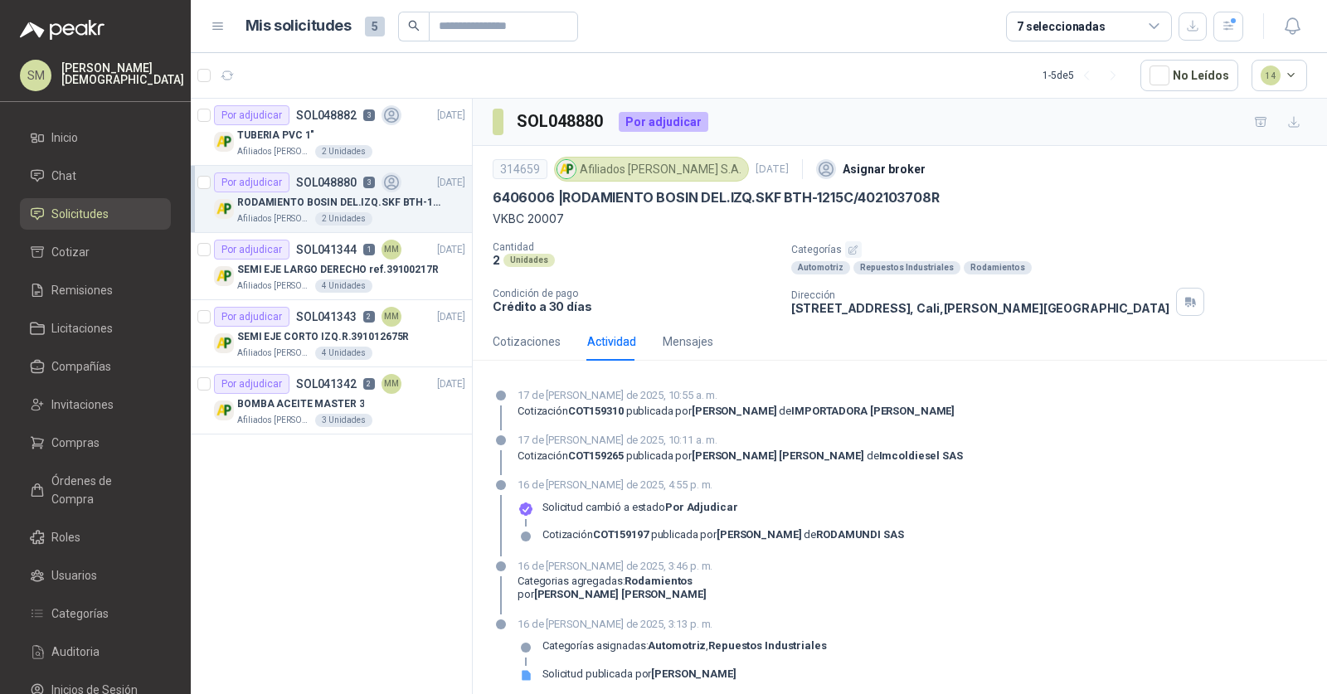
scroll to position [9, 0]
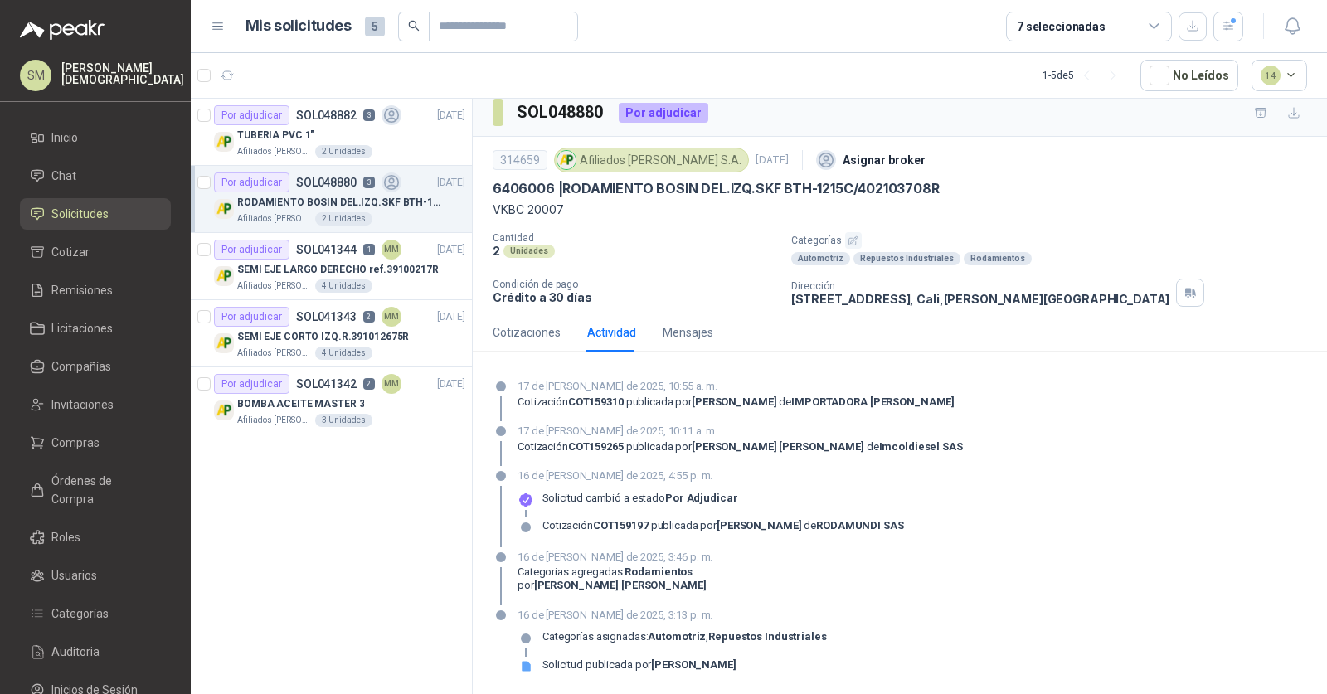
click at [649, 316] on div "Cotizaciones Actividad Mensajes" at bounding box center [603, 333] width 221 height 38
click at [673, 333] on div "Mensajes" at bounding box center [688, 332] width 51 height 18
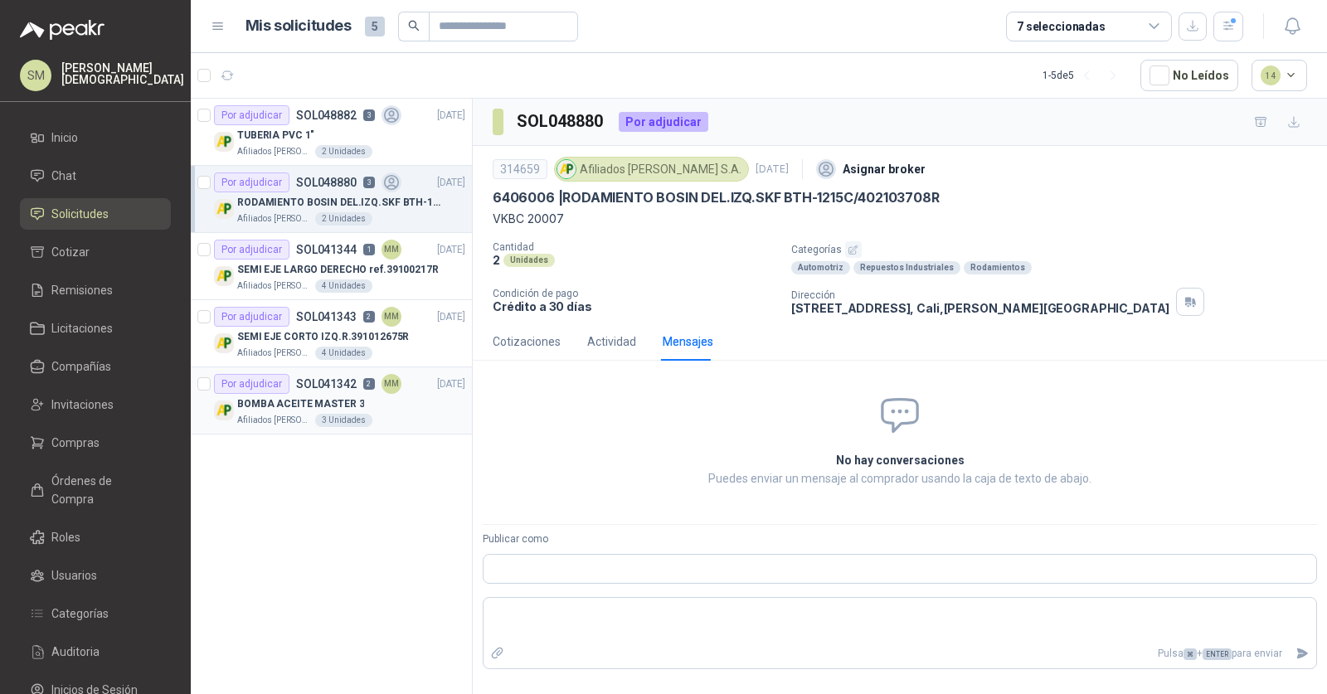
click at [349, 399] on p "BOMBA ACEITE MASTER 3" at bounding box center [300, 404] width 127 height 16
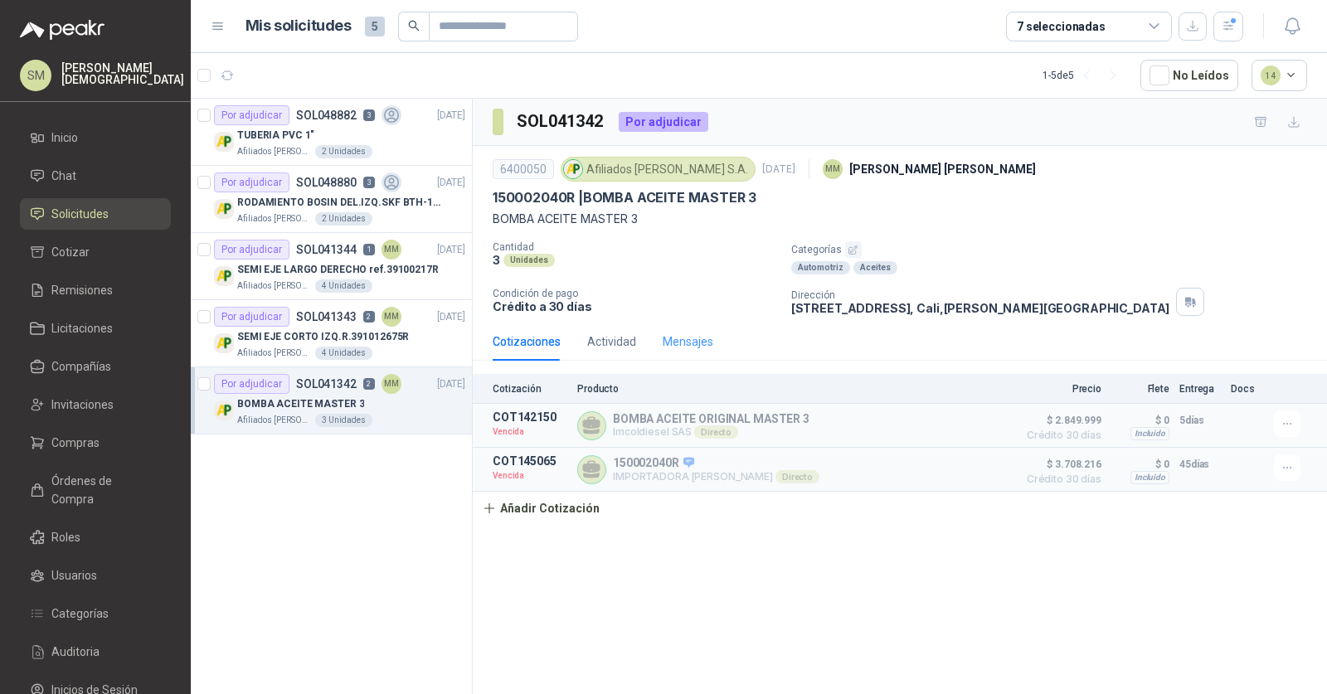
click at [681, 329] on div "Mensajes" at bounding box center [688, 342] width 51 height 38
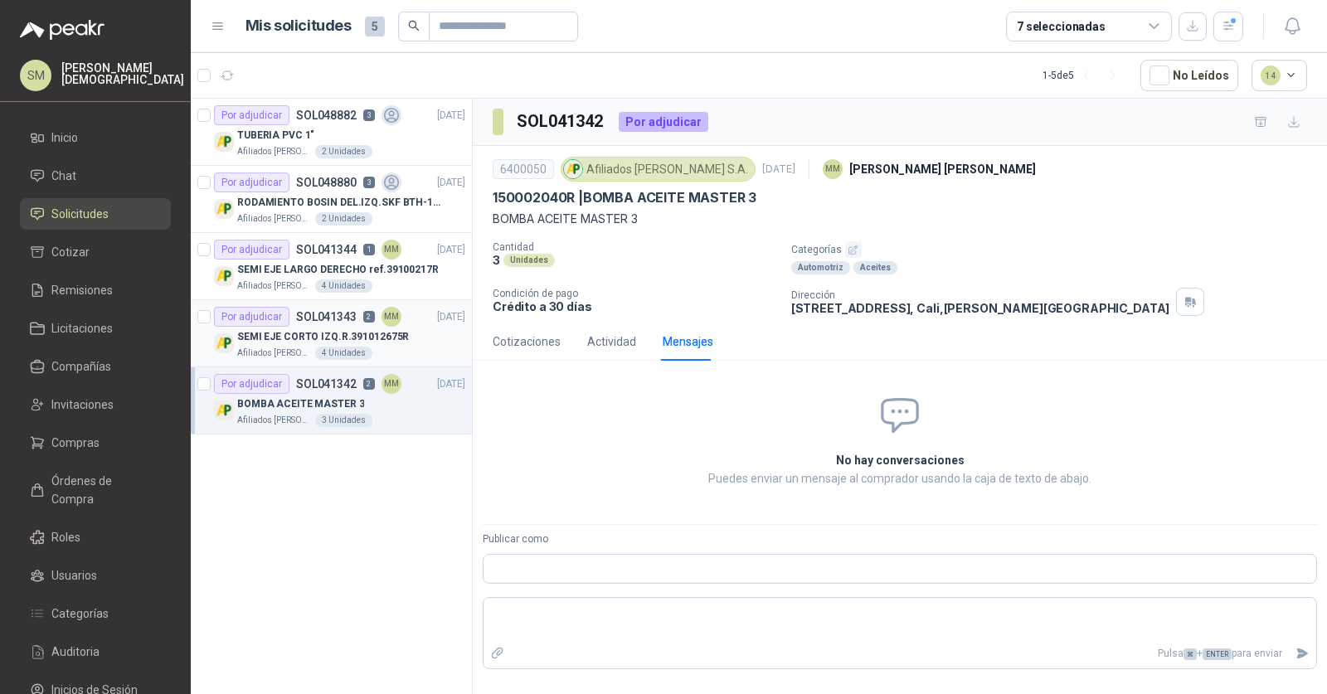
click at [362, 341] on p "SEMI EJE CORTO IZQ.R.391012675R" at bounding box center [323, 337] width 172 height 16
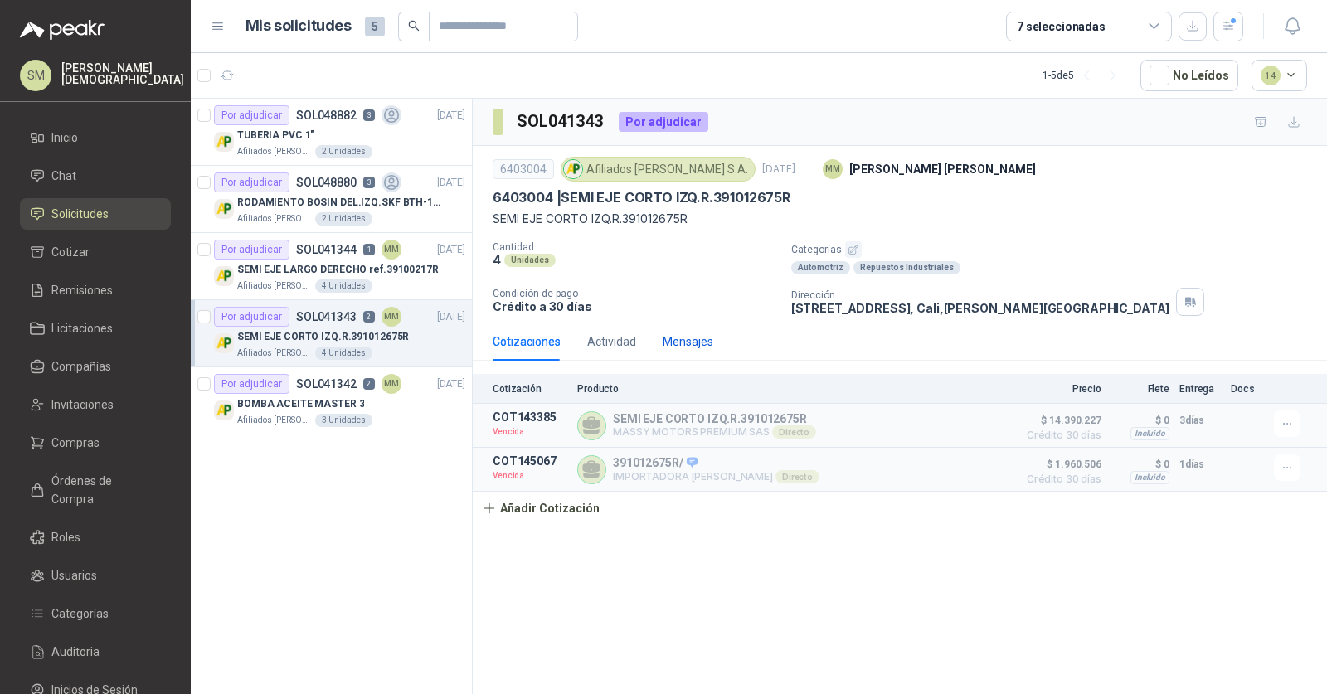
click at [677, 337] on div "Mensajes" at bounding box center [688, 342] width 51 height 18
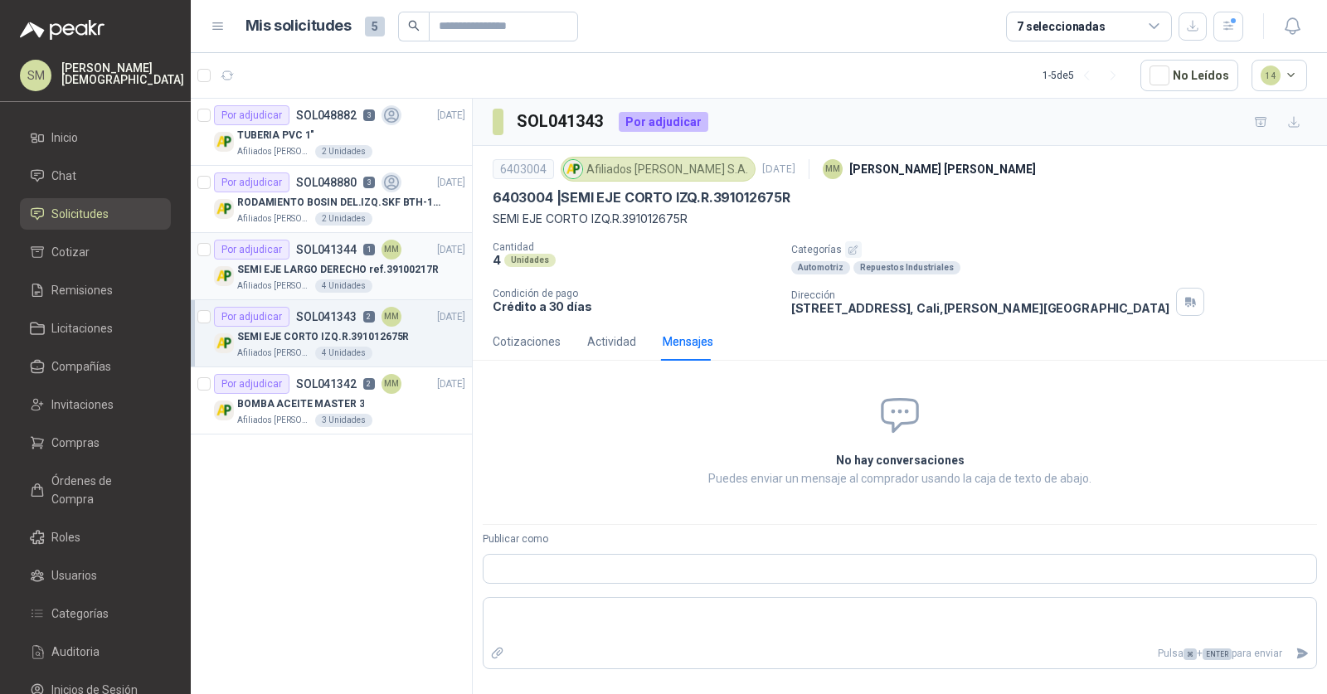
click at [358, 270] on p "SEMI EJE LARGO DERECHO ref.39100217R" at bounding box center [338, 270] width 202 height 16
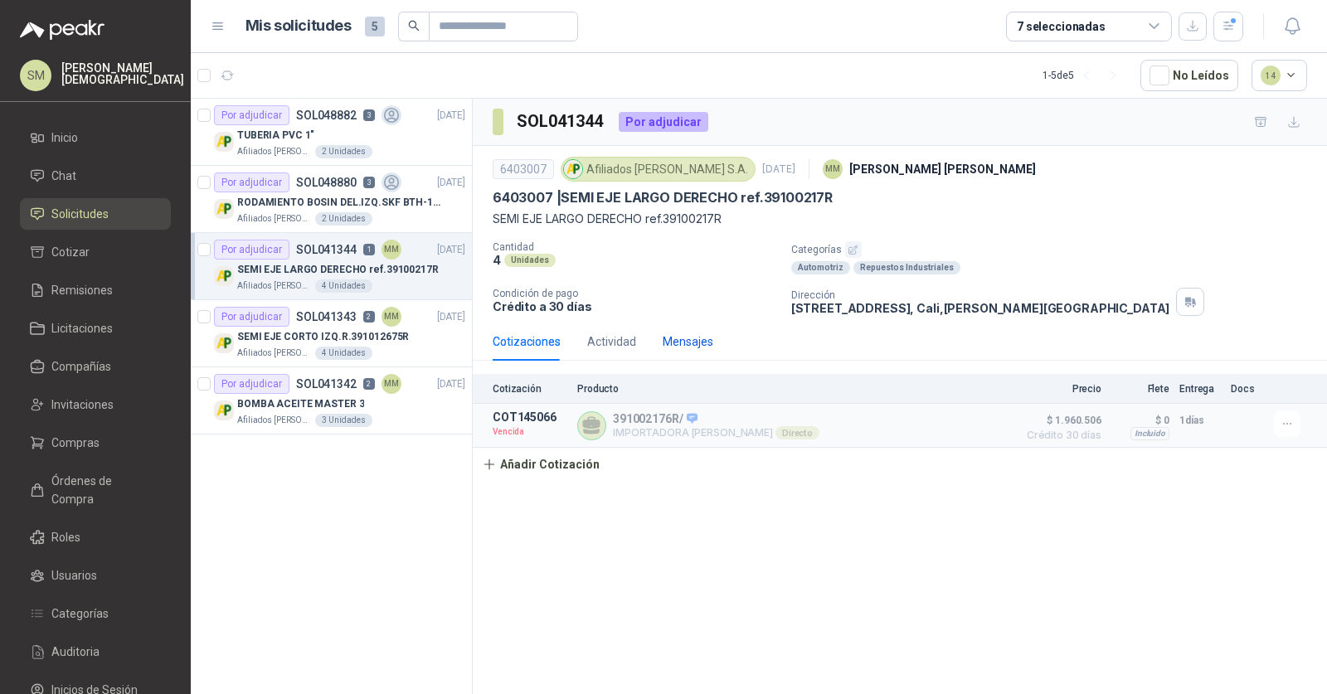
click at [682, 337] on div "Mensajes" at bounding box center [688, 342] width 51 height 18
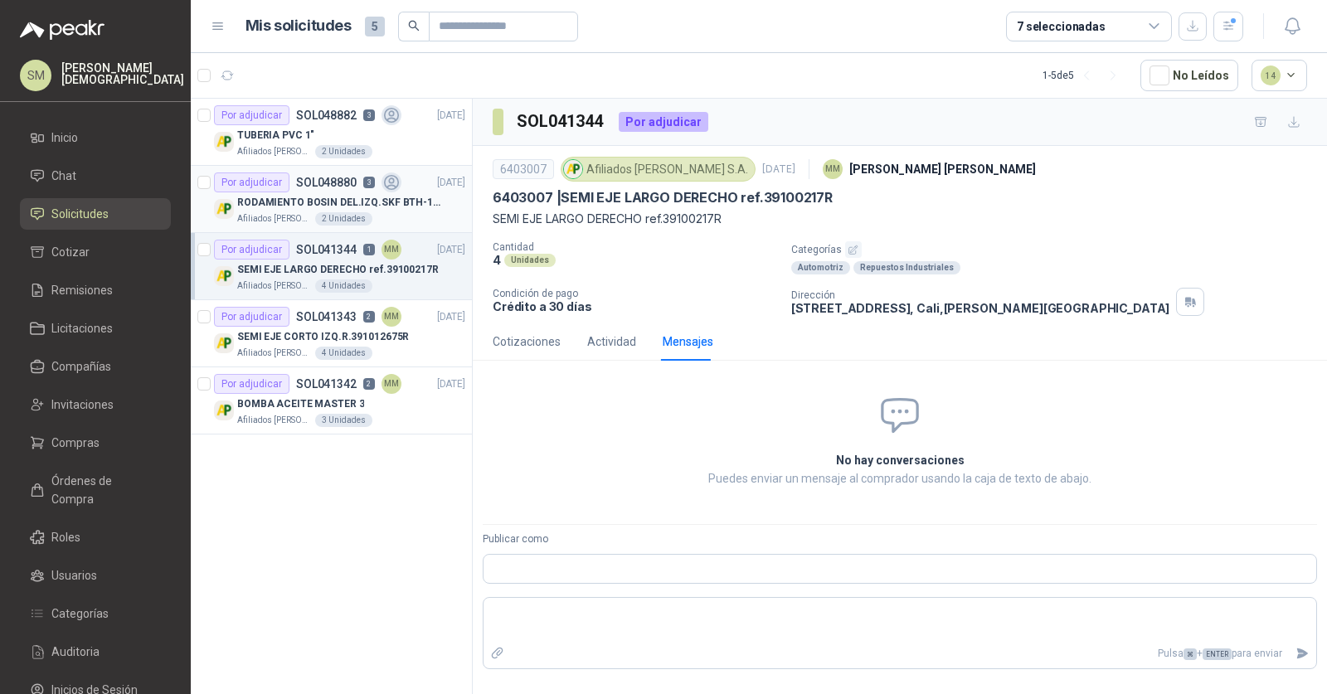
click at [357, 202] on p "RODAMIENTO BOSIN DEL.IZQ.SKF BTH-1215C/402103708R" at bounding box center [340, 203] width 207 height 16
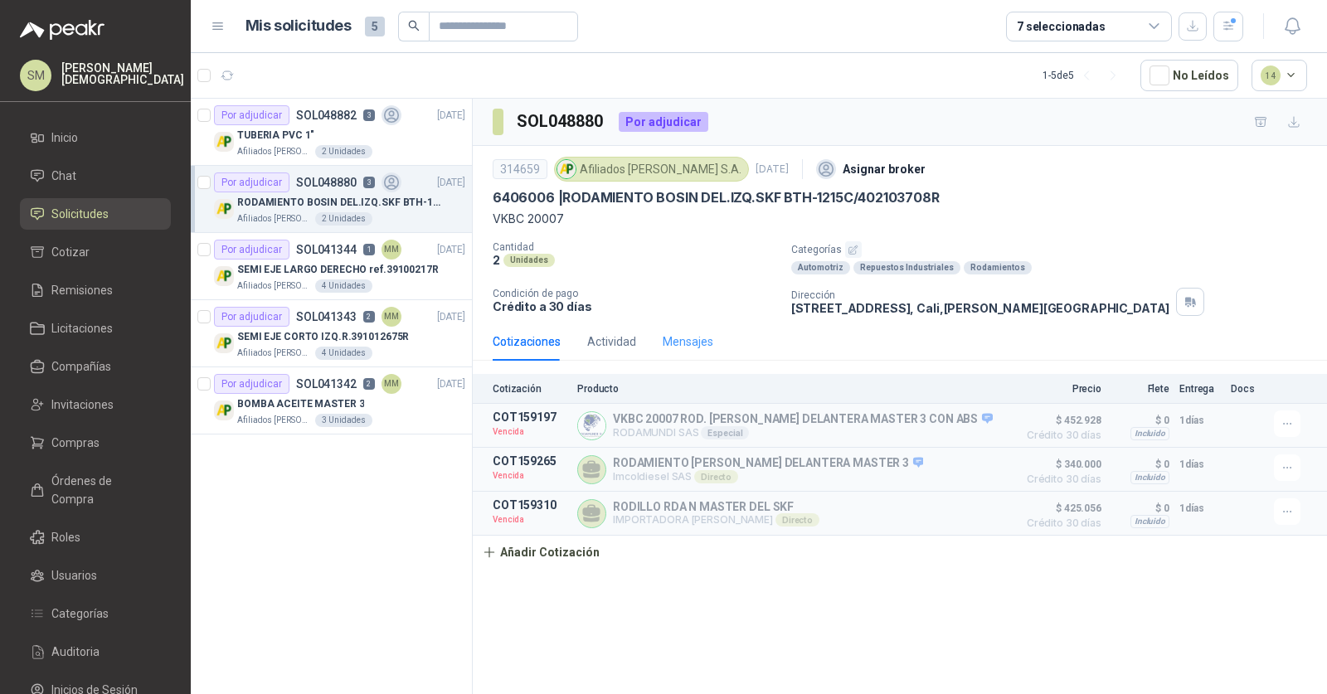
click at [692, 329] on div "Mensajes" at bounding box center [688, 342] width 51 height 38
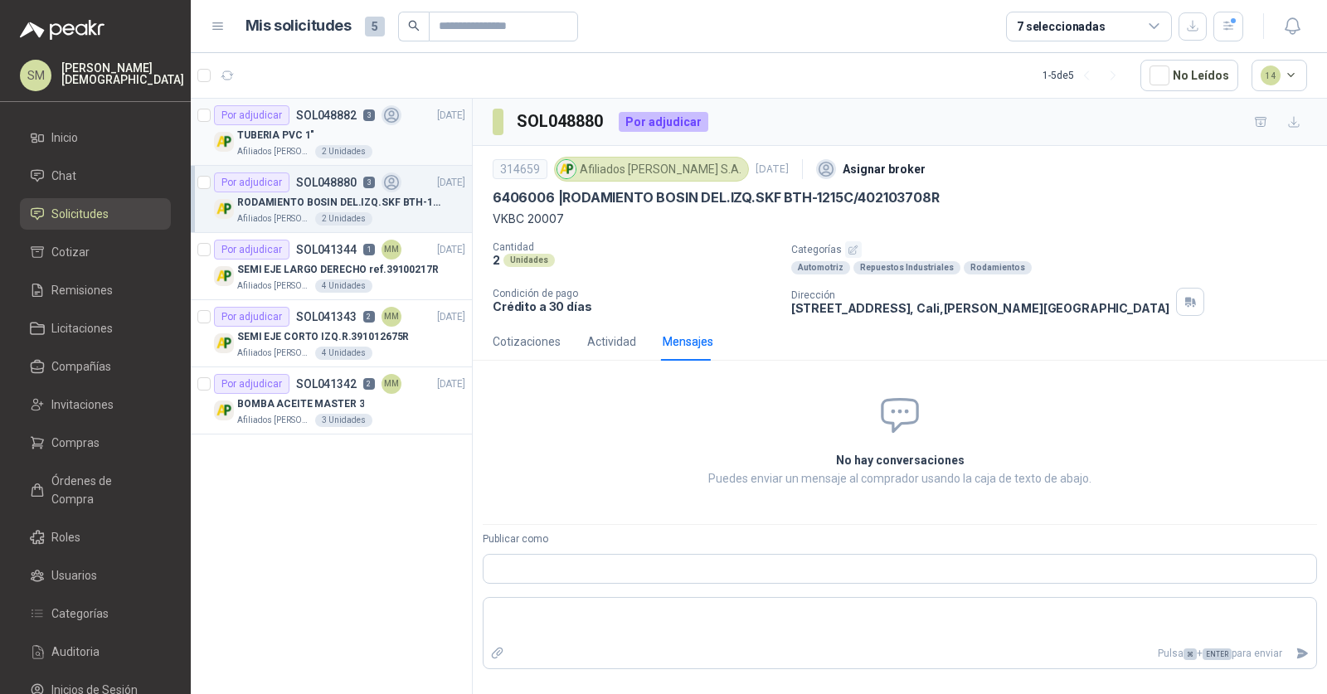
click at [354, 148] on div "2 Unidades" at bounding box center [343, 151] width 57 height 13
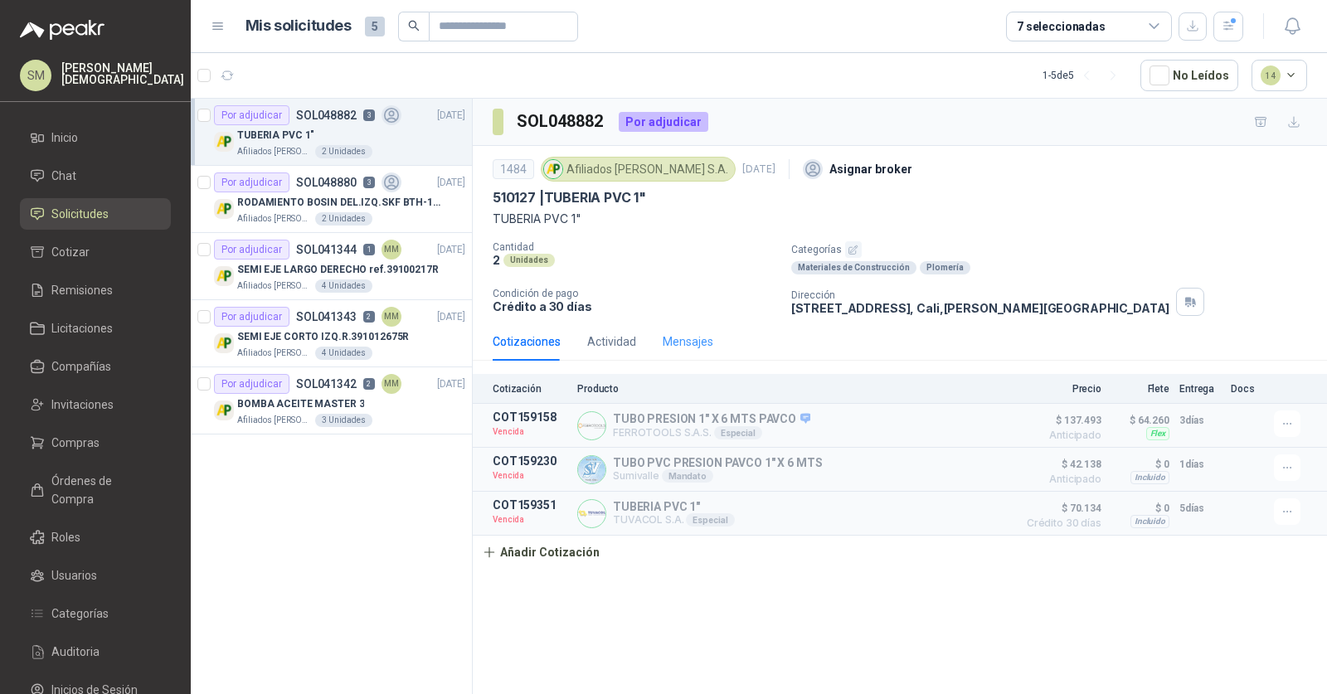
click at [699, 332] on div "Mensajes" at bounding box center [688, 342] width 51 height 38
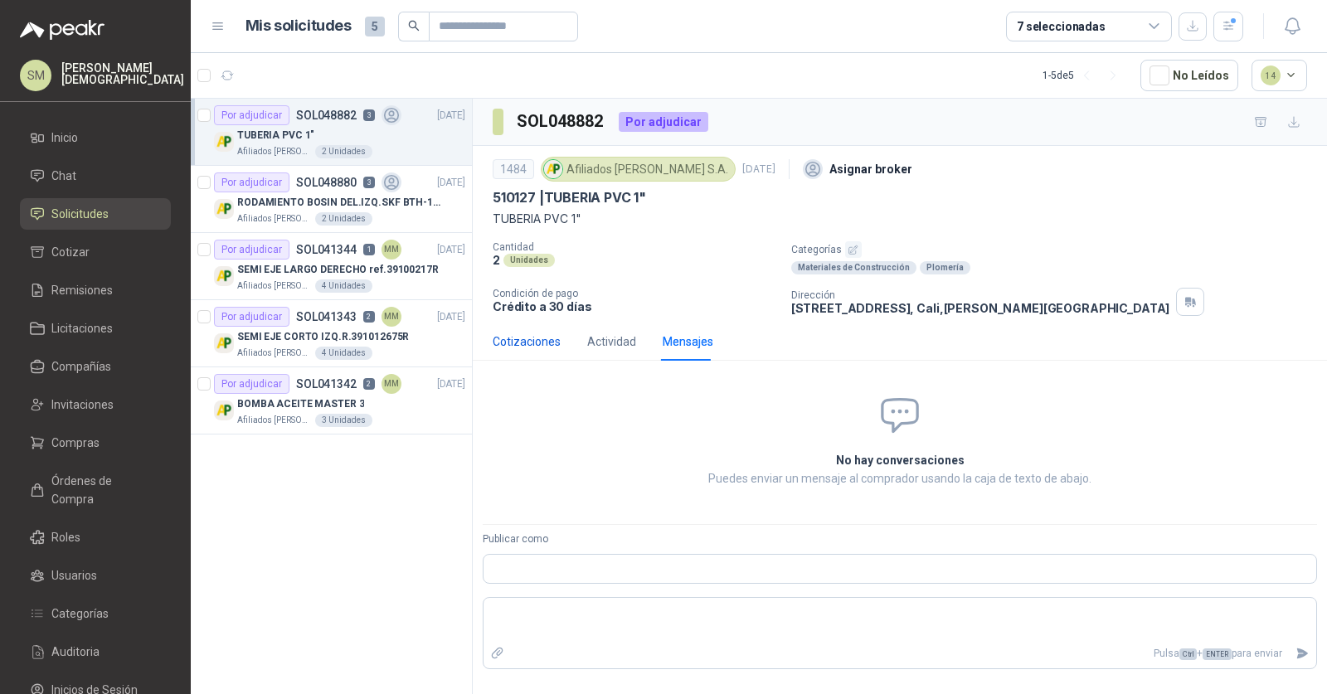
click at [533, 340] on div "Cotizaciones" at bounding box center [527, 342] width 68 height 18
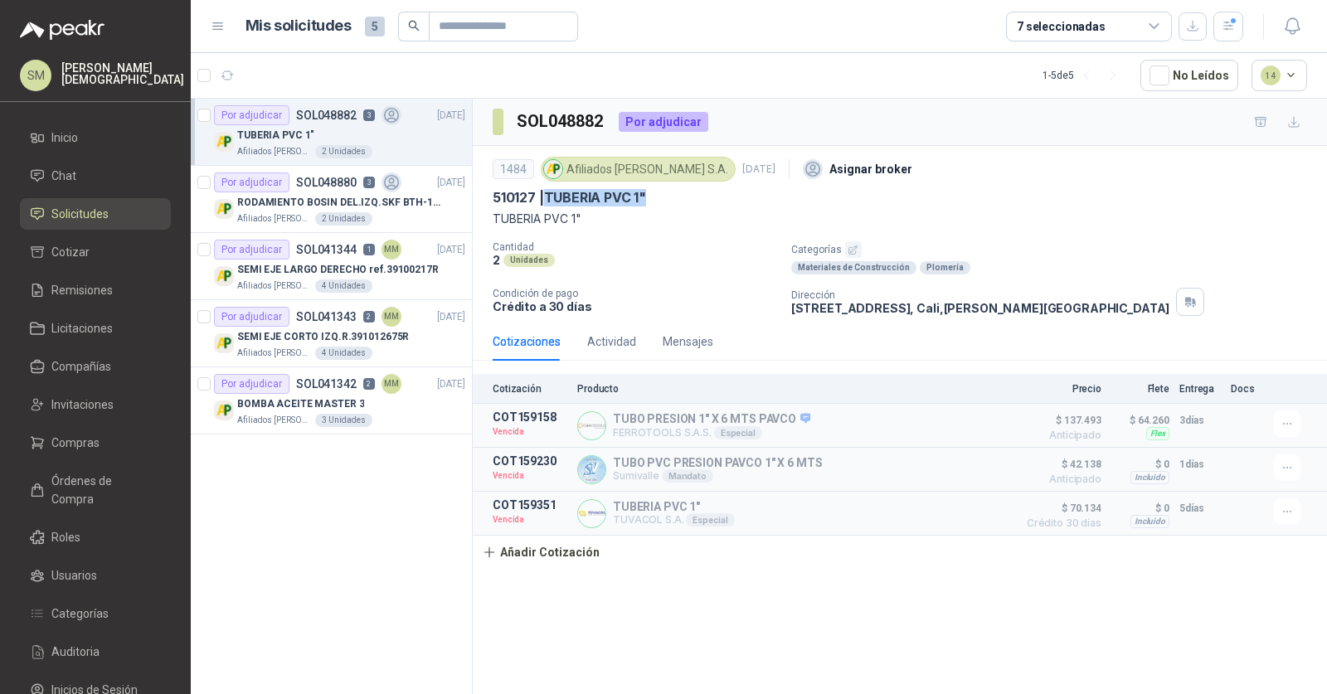
drag, startPoint x: 663, startPoint y: 198, endPoint x: 548, endPoint y: 196, distance: 114.5
click at [548, 196] on div "510127 | TUBERIA PVC 1"" at bounding box center [900, 197] width 814 height 17
copy p "TUBERIA PVC 1""
click at [601, 333] on div "Actividad" at bounding box center [611, 342] width 49 height 18
